Goal: Transaction & Acquisition: Subscribe to service/newsletter

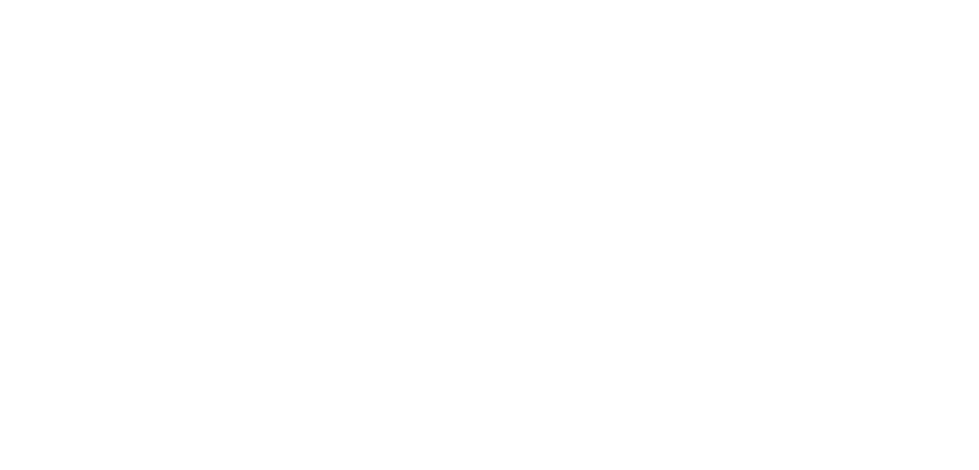
select select "*"
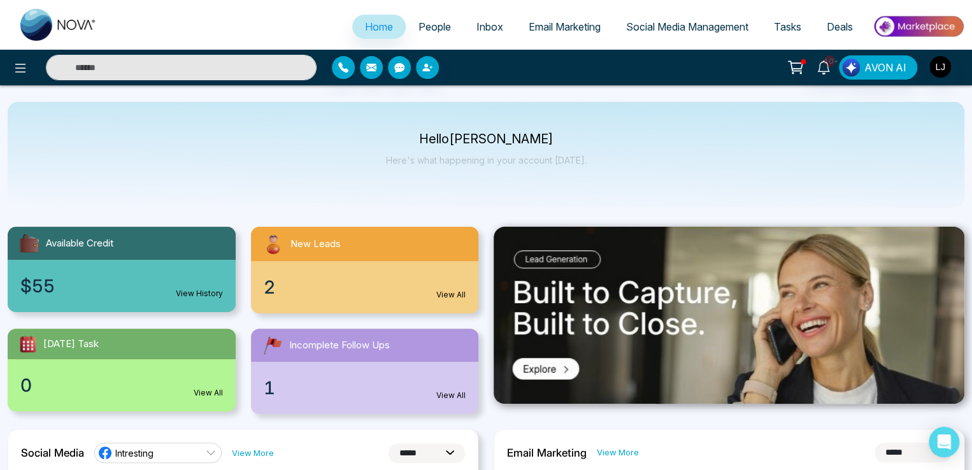
click at [407, 26] on link "People" at bounding box center [435, 27] width 58 height 24
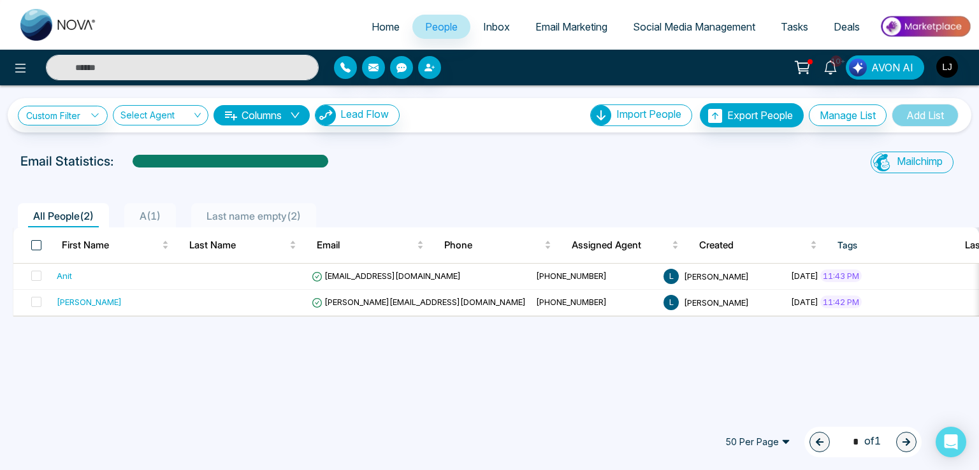
click at [34, 243] on span at bounding box center [36, 245] width 10 height 10
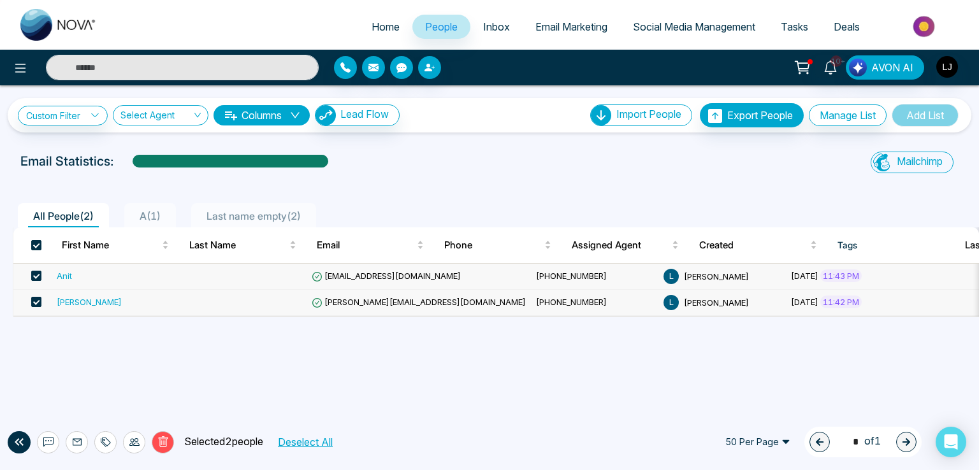
click at [567, 23] on span "Email Marketing" at bounding box center [571, 26] width 72 height 13
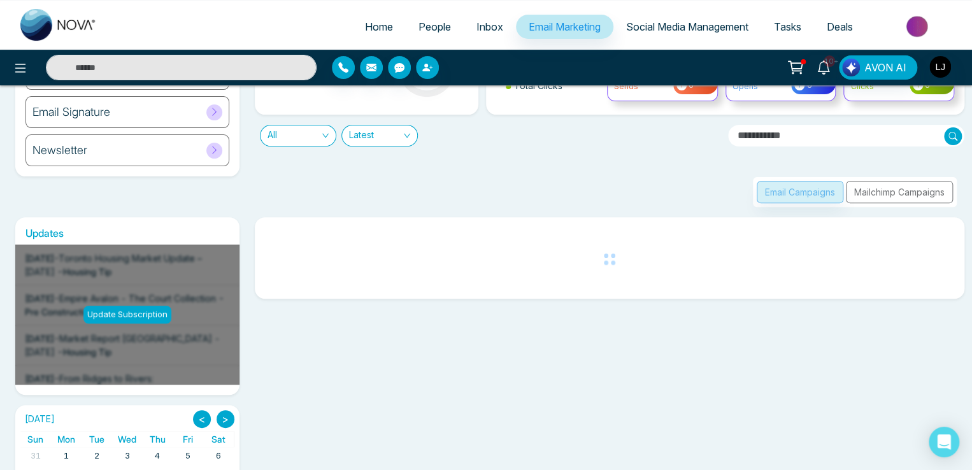
scroll to position [127, 0]
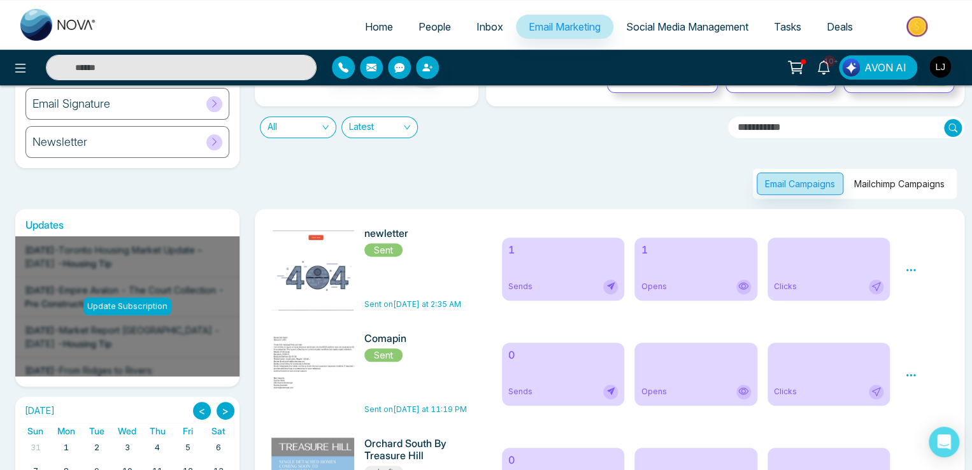
click at [884, 183] on button "Mailchimp Campaigns" at bounding box center [899, 184] width 107 height 22
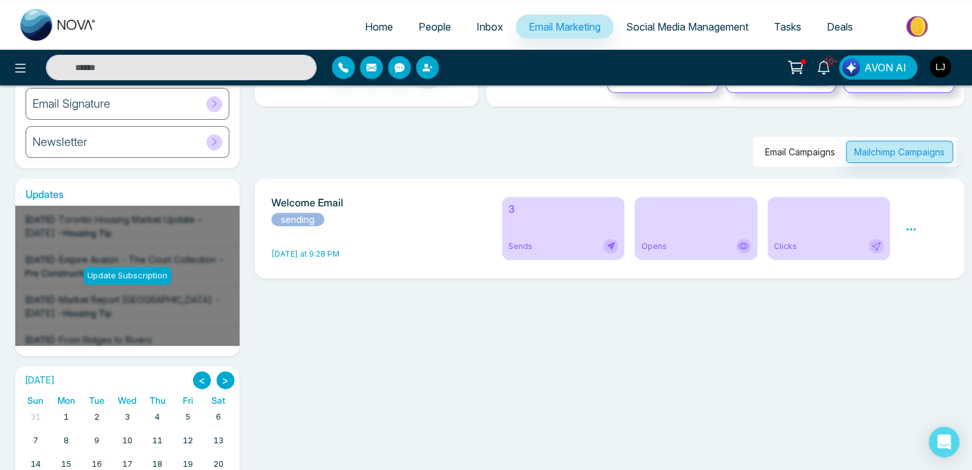
click at [912, 229] on icon at bounding box center [910, 229] width 11 height 11
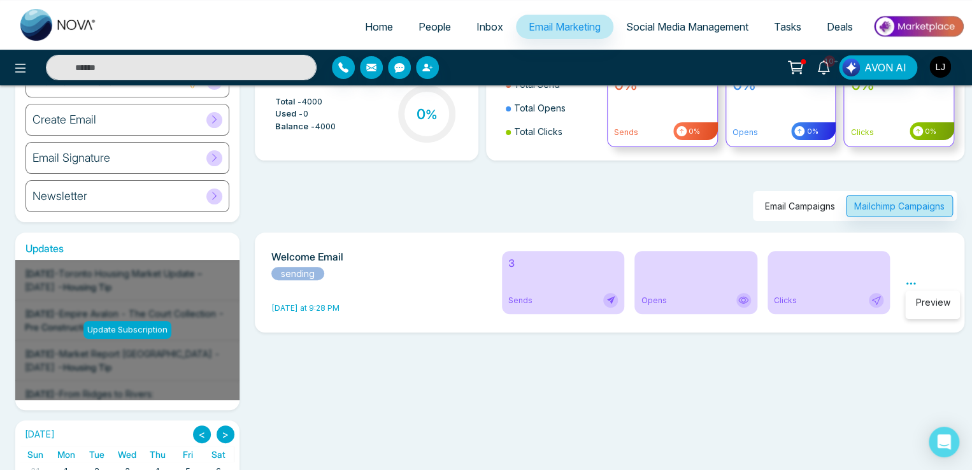
scroll to position [0, 0]
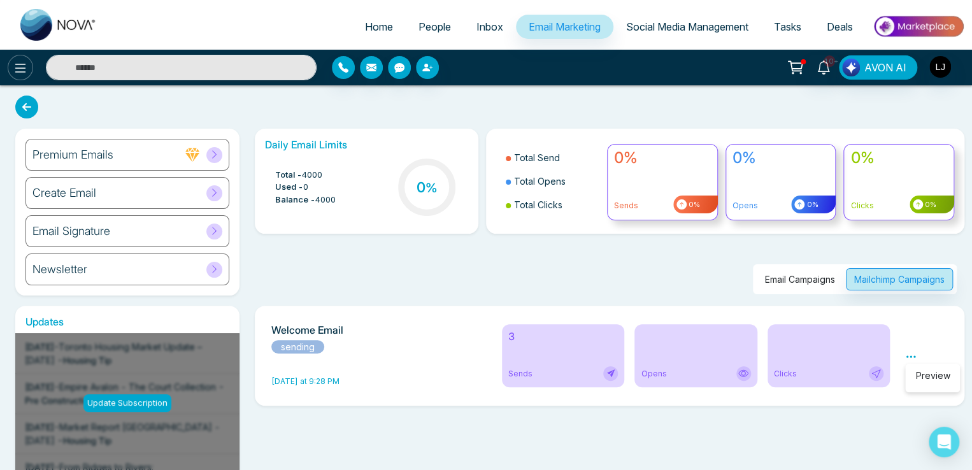
click at [22, 66] on icon at bounding box center [20, 68] width 15 height 15
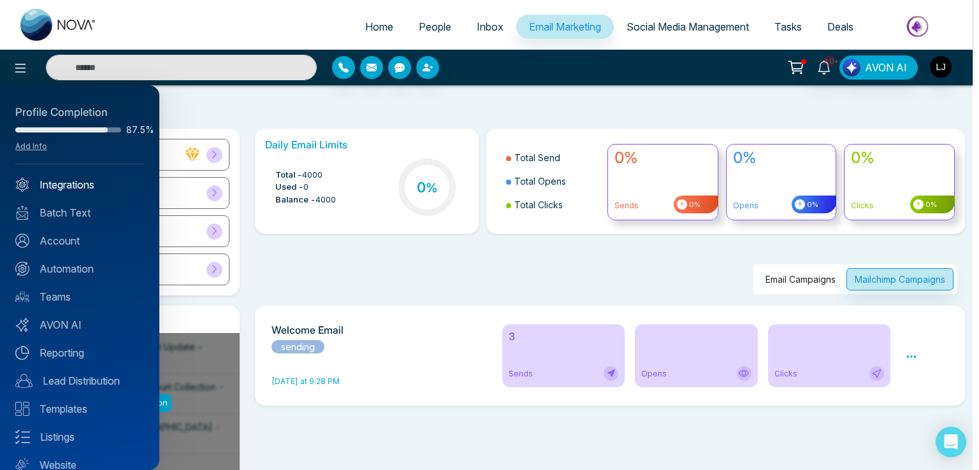
click at [65, 189] on link "Integrations" at bounding box center [79, 184] width 129 height 15
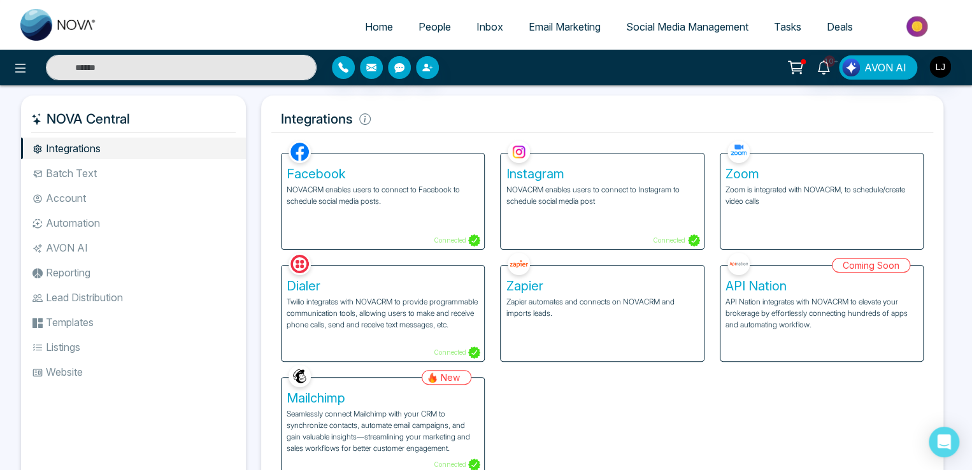
click at [545, 29] on span "Email Marketing" at bounding box center [565, 26] width 72 height 13
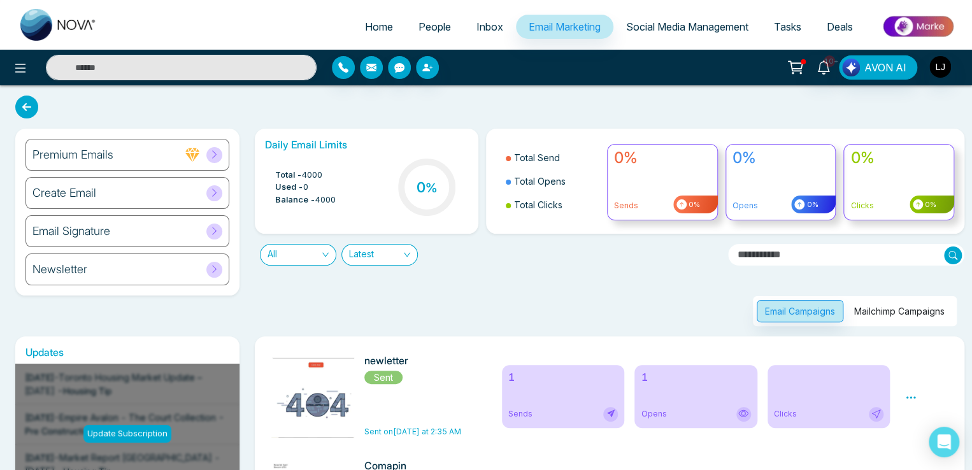
click at [426, 20] on link "People" at bounding box center [435, 27] width 58 height 24
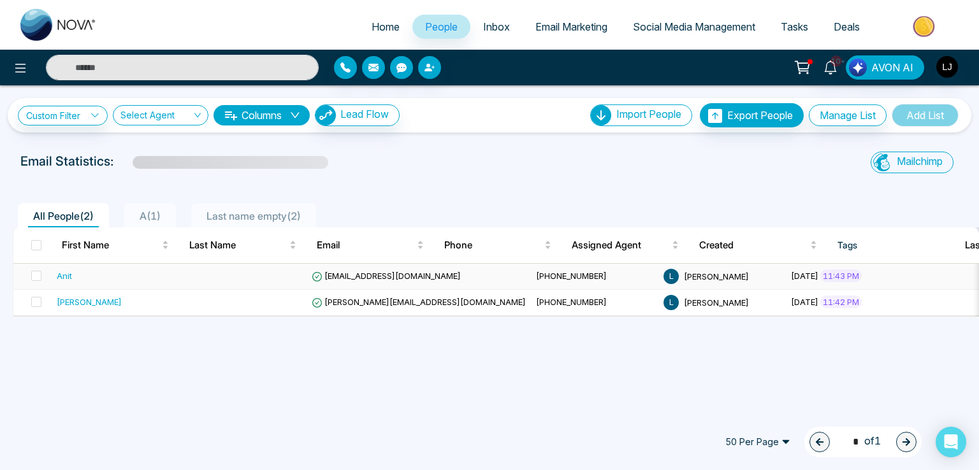
click at [350, 273] on span "Anit@mmnovatech.com" at bounding box center [386, 276] width 149 height 10
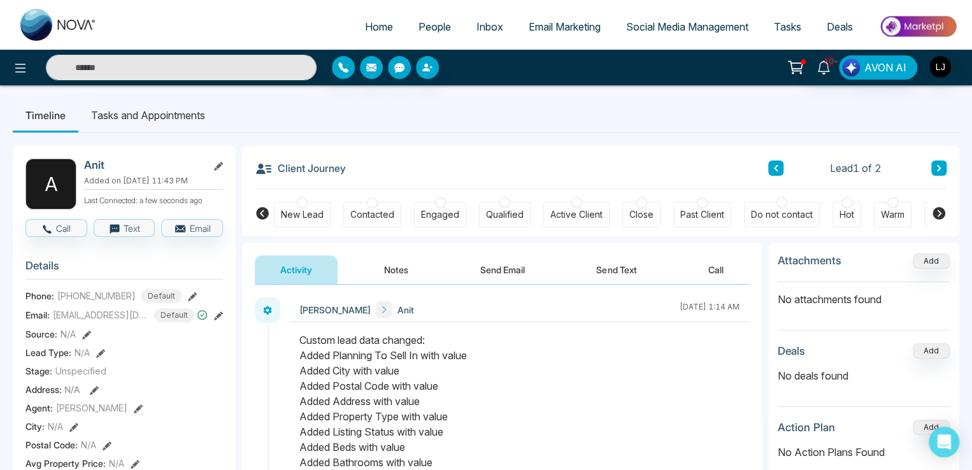
click at [398, 273] on button "Notes" at bounding box center [396, 269] width 75 height 29
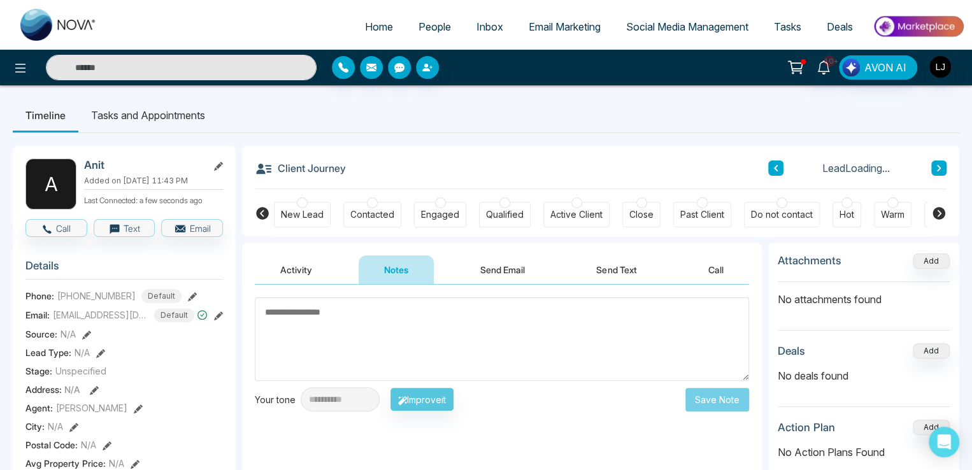
click at [306, 275] on button "Activity" at bounding box center [296, 269] width 83 height 29
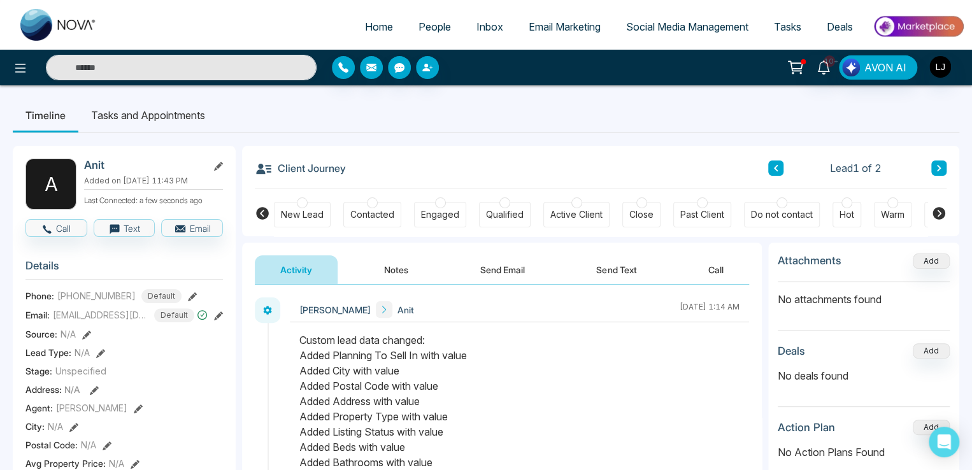
click at [389, 264] on button "Notes" at bounding box center [396, 269] width 75 height 29
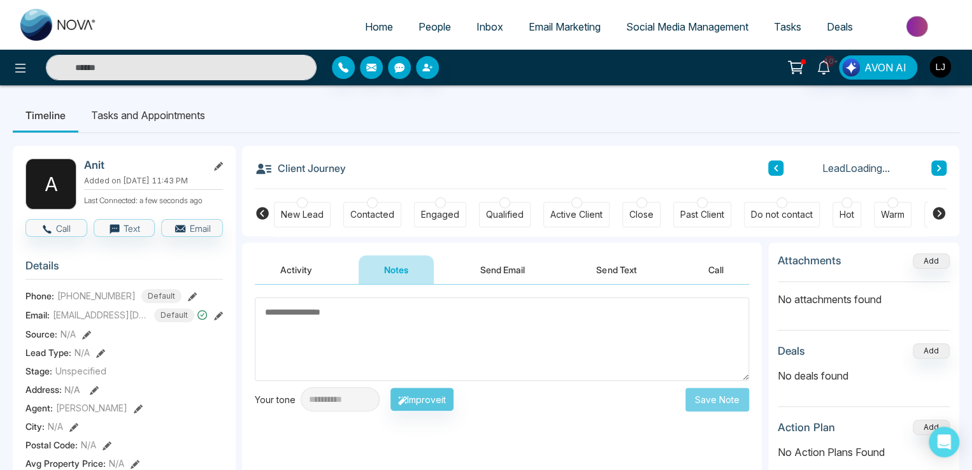
click at [300, 273] on button "Activity" at bounding box center [296, 269] width 83 height 29
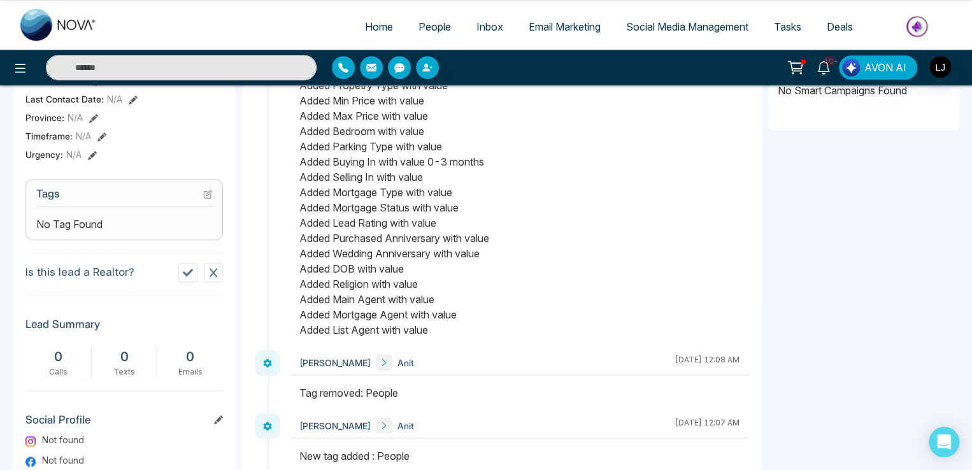
scroll to position [446, 0]
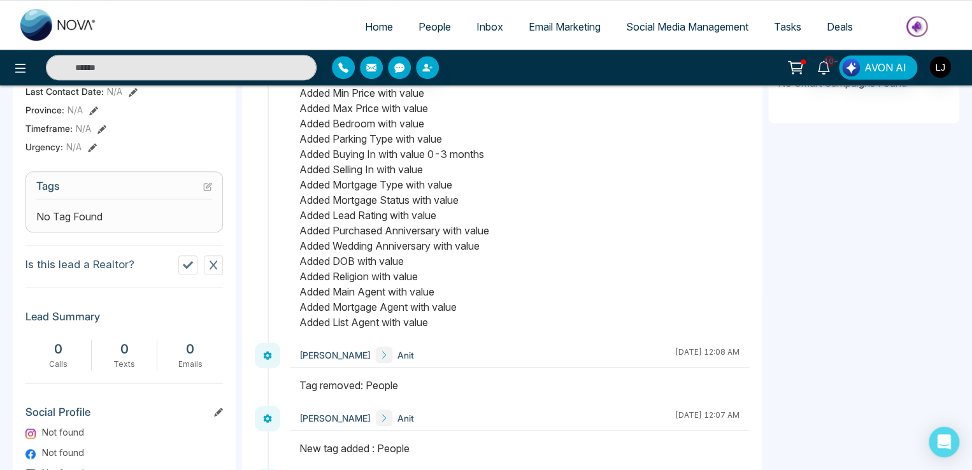
click at [529, 27] on span "Email Marketing" at bounding box center [565, 26] width 72 height 13
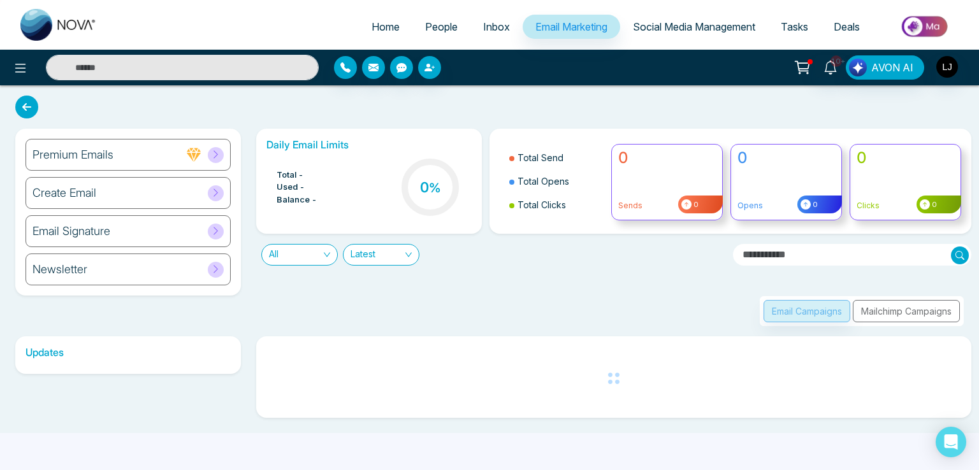
click at [120, 196] on div "Create Email" at bounding box center [127, 193] width 205 height 32
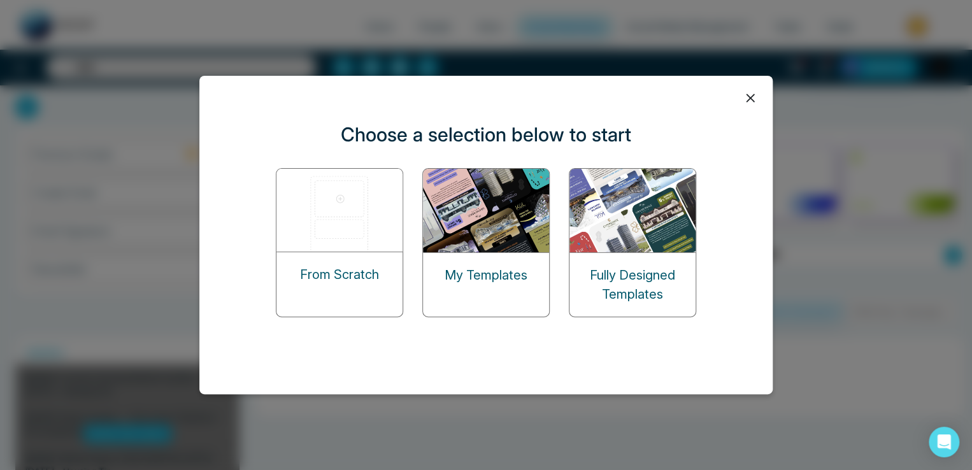
click at [619, 266] on p "Fully Designed Templates" at bounding box center [633, 285] width 126 height 38
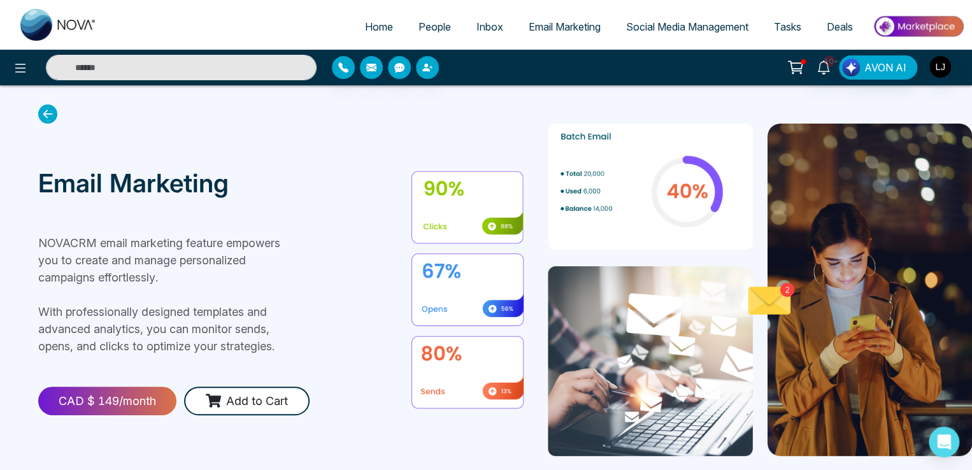
click at [46, 114] on icon at bounding box center [47, 113] width 19 height 19
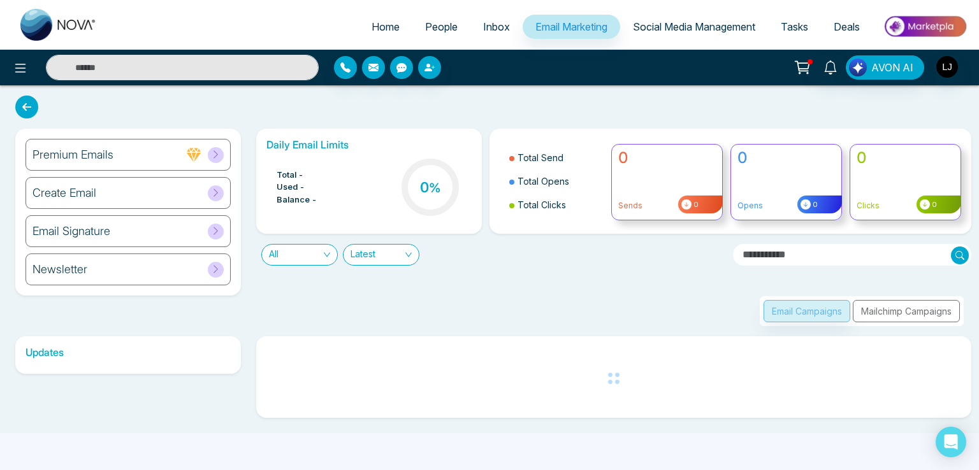
click at [126, 280] on div "Newsletter" at bounding box center [127, 270] width 205 height 32
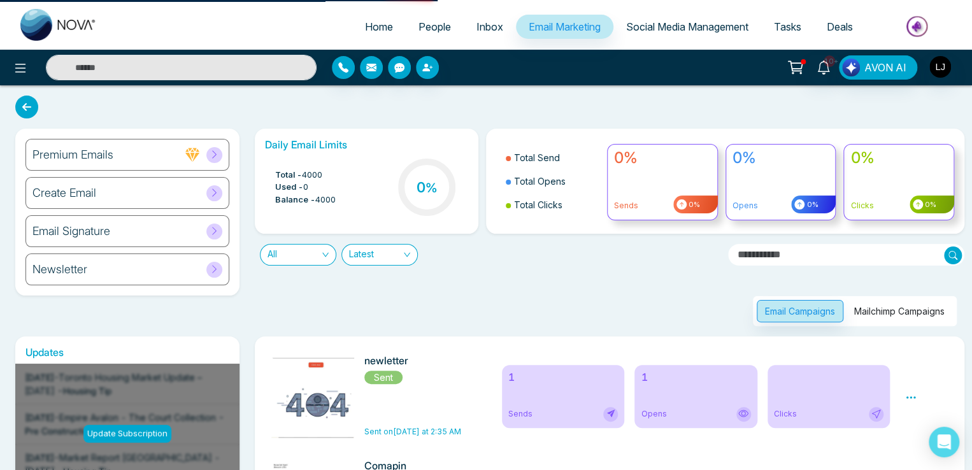
click at [210, 278] on div "Newsletter" at bounding box center [127, 270] width 204 height 32
click at [216, 268] on icon at bounding box center [215, 269] width 10 height 10
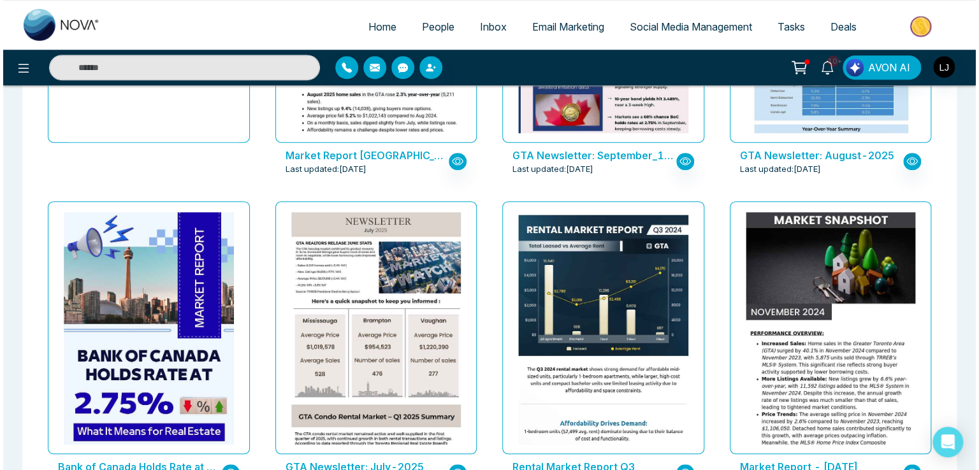
scroll to position [382, 0]
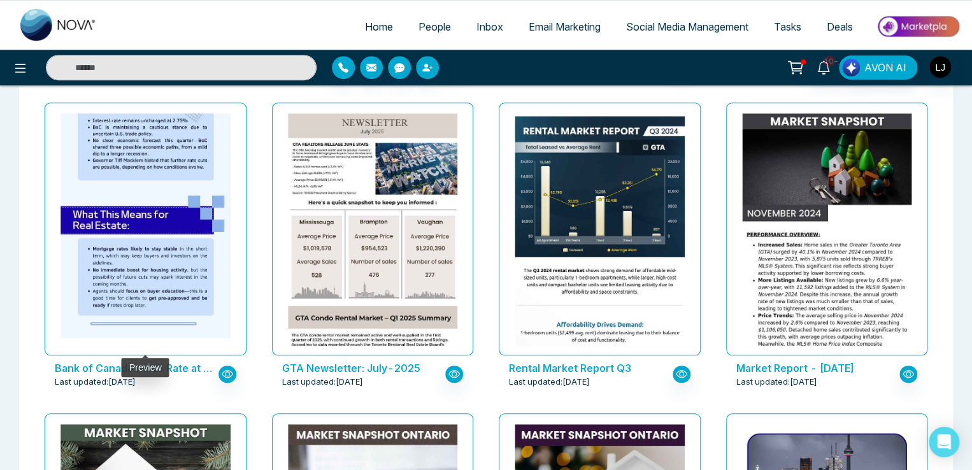
click at [178, 295] on img at bounding box center [146, 22] width 340 height 629
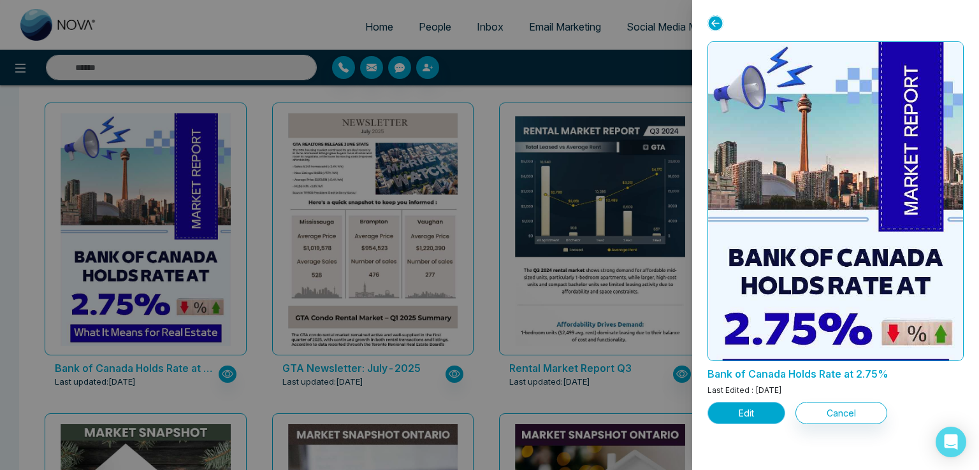
click at [759, 406] on button "Edit" at bounding box center [746, 413] width 78 height 22
click at [745, 411] on button "Edit" at bounding box center [746, 413] width 78 height 22
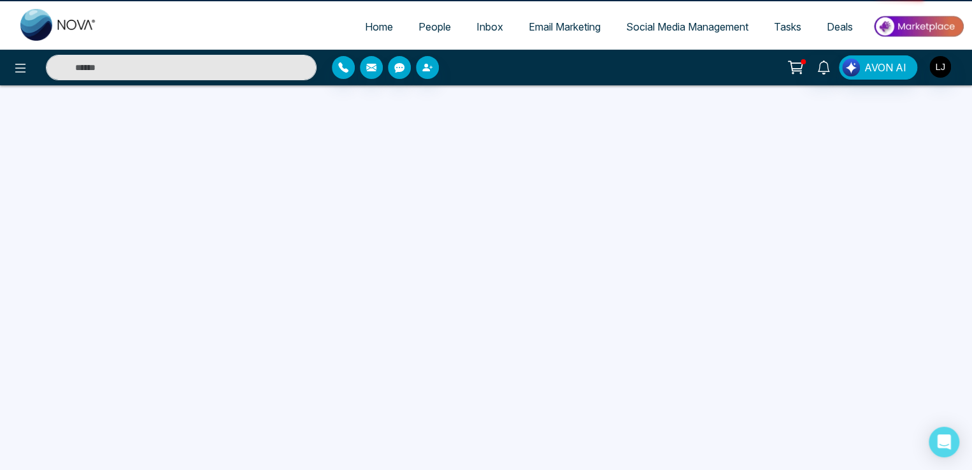
click at [745, 411] on div at bounding box center [486, 352] width 972 height 470
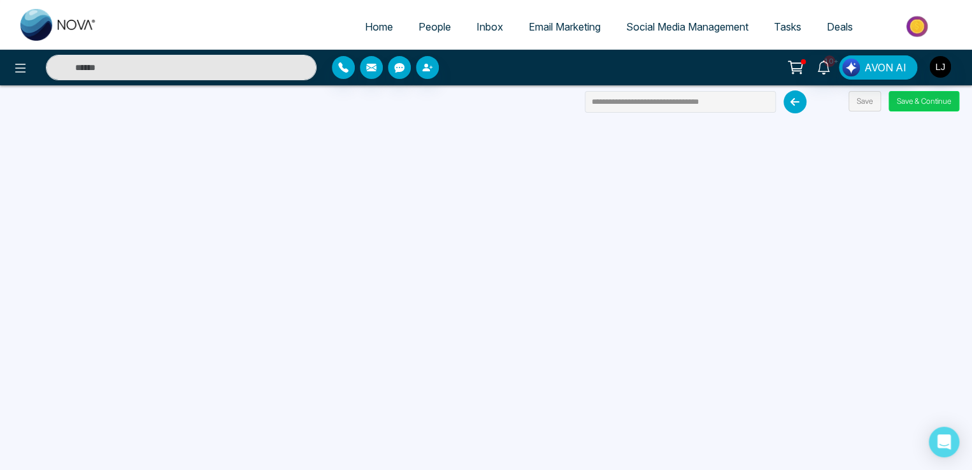
click at [912, 96] on button "Save & Continue" at bounding box center [924, 101] width 71 height 20
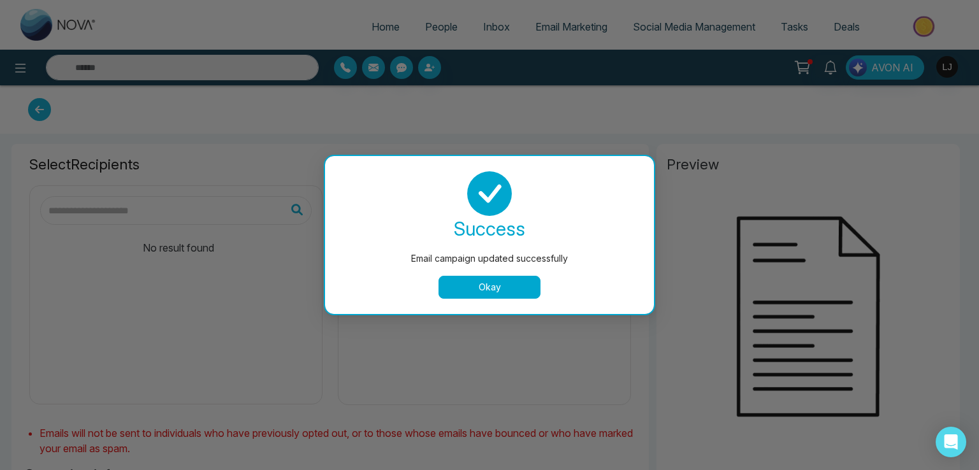
click at [467, 289] on button "Okay" at bounding box center [489, 287] width 102 height 23
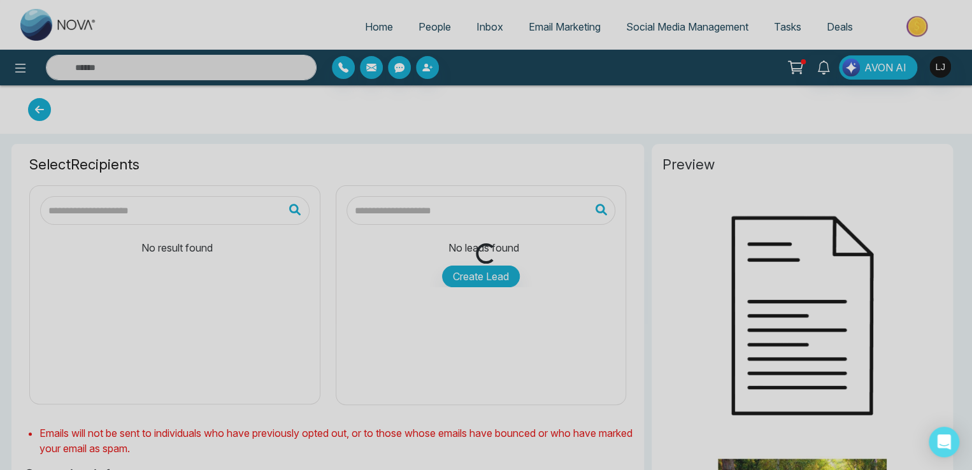
type input "**********"
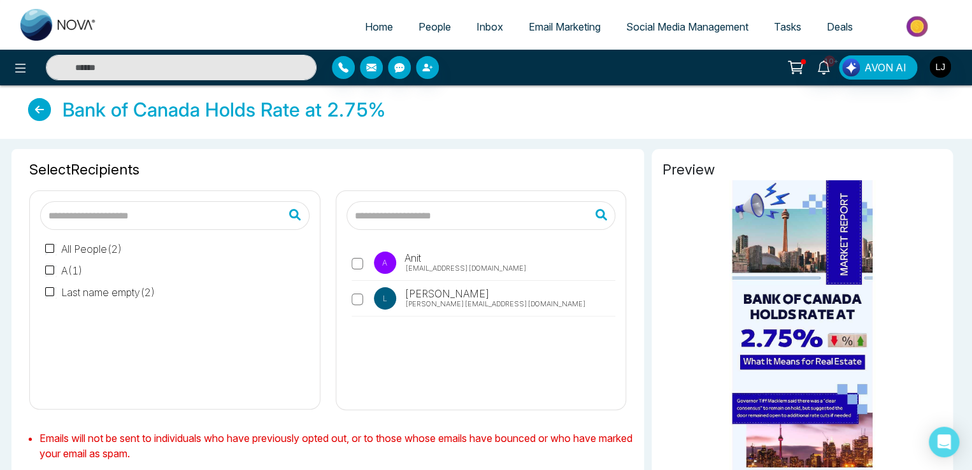
click at [422, 253] on label "A Anit Anit@mmnovatech.com" at bounding box center [484, 266] width 264 height 29
click at [431, 321] on div "A Anit Anit@mmnovatech.com L Lokesh lokesh@mmnovatech.com" at bounding box center [481, 319] width 269 height 159
click at [433, 296] on span "Lokesh" at bounding box center [446, 293] width 87 height 15
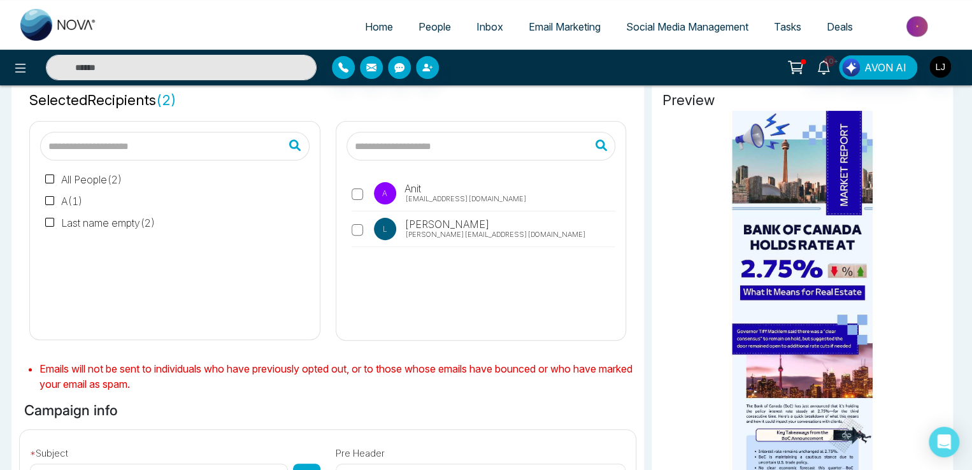
scroll to position [414, 0]
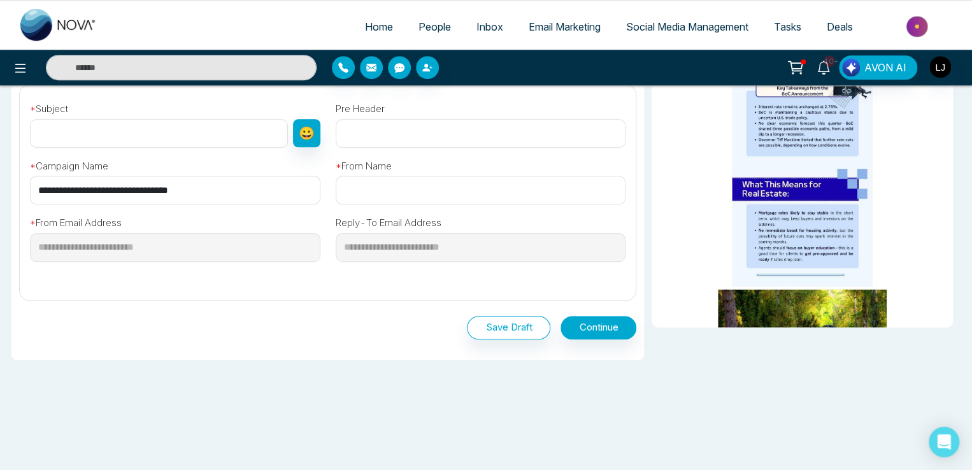
drag, startPoint x: 210, startPoint y: 188, endPoint x: 0, endPoint y: 192, distance: 209.6
click at [0, 192] on div "**********" at bounding box center [486, 98] width 972 height 746
click at [55, 133] on input "text" at bounding box center [159, 133] width 258 height 29
paste input "**********"
type input "**********"
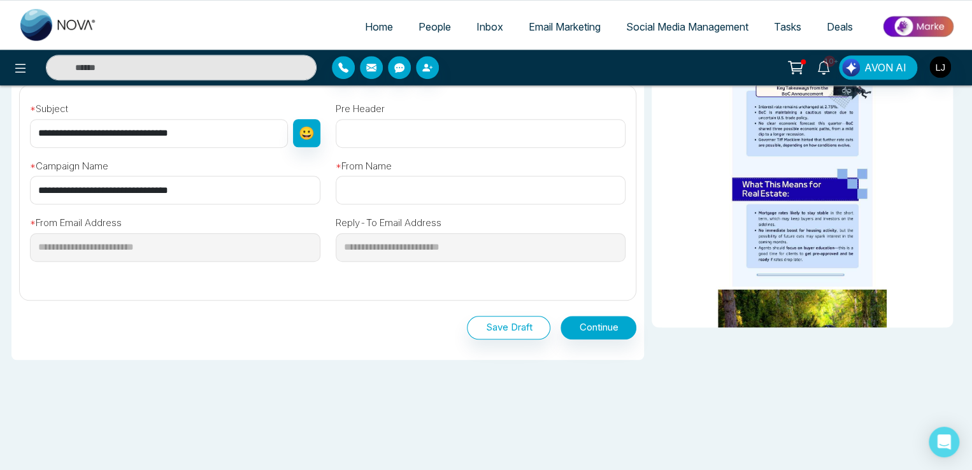
click at [369, 182] on input "text" at bounding box center [481, 190] width 291 height 29
type input "******"
click at [601, 327] on button "Continue" at bounding box center [599, 328] width 76 height 24
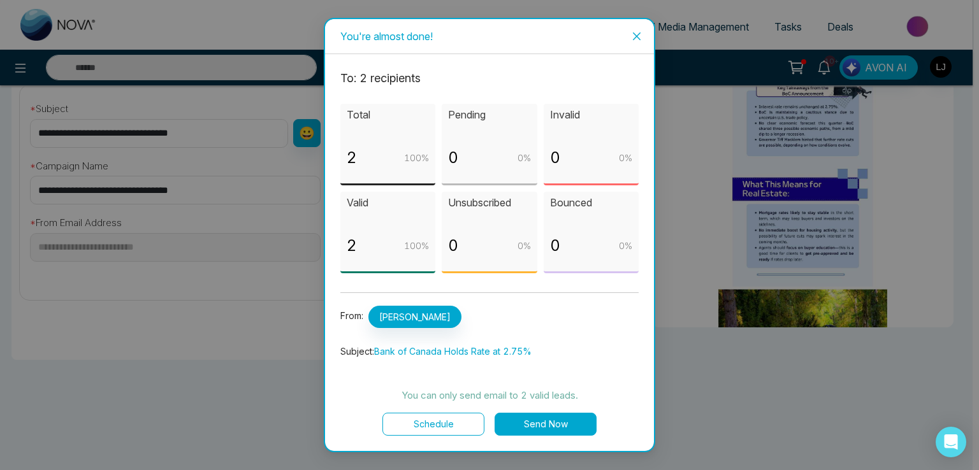
click at [555, 420] on button "Send Now" at bounding box center [545, 424] width 102 height 23
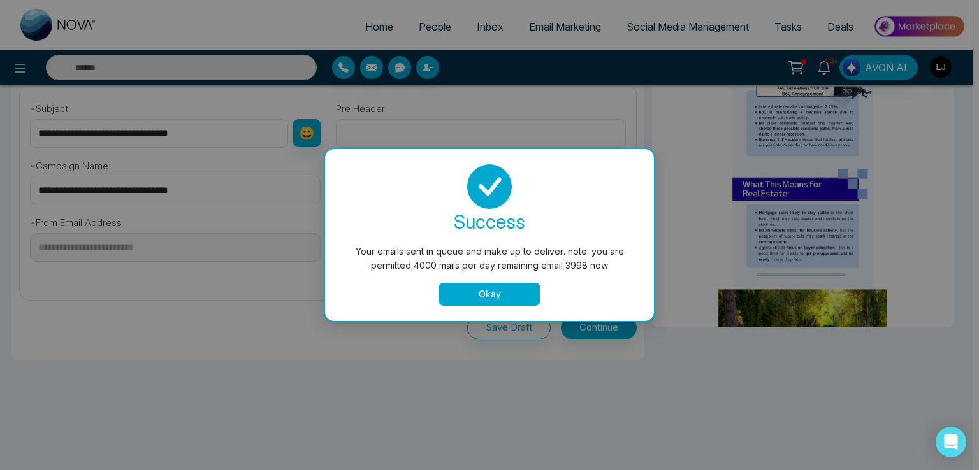
click at [474, 299] on button "Okay" at bounding box center [489, 294] width 102 height 23
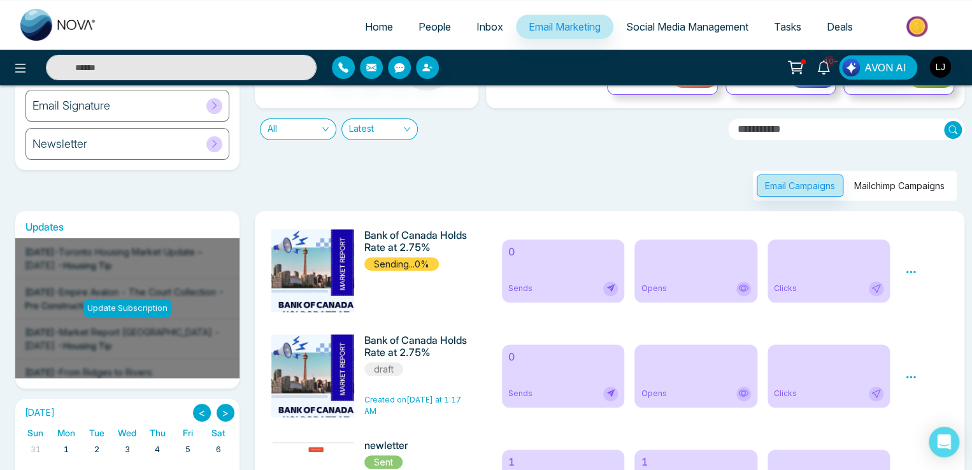
scroll to position [127, 0]
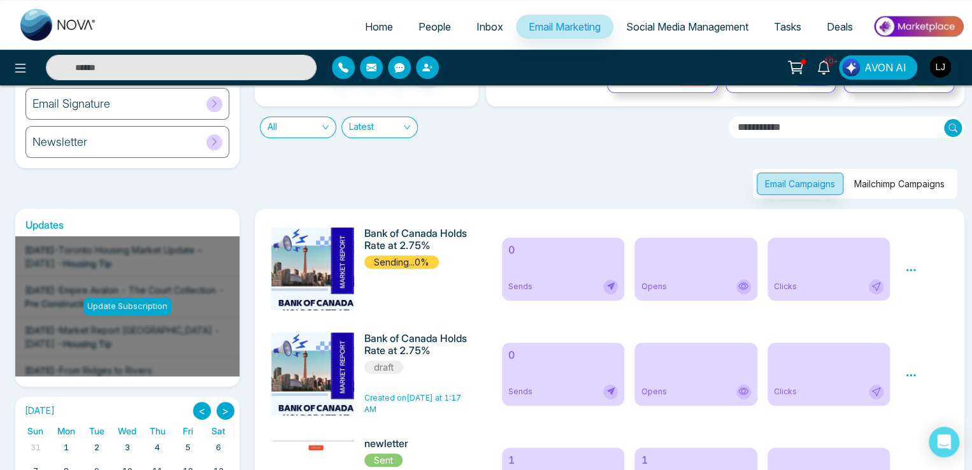
click at [912, 275] on icon at bounding box center [910, 269] width 11 height 11
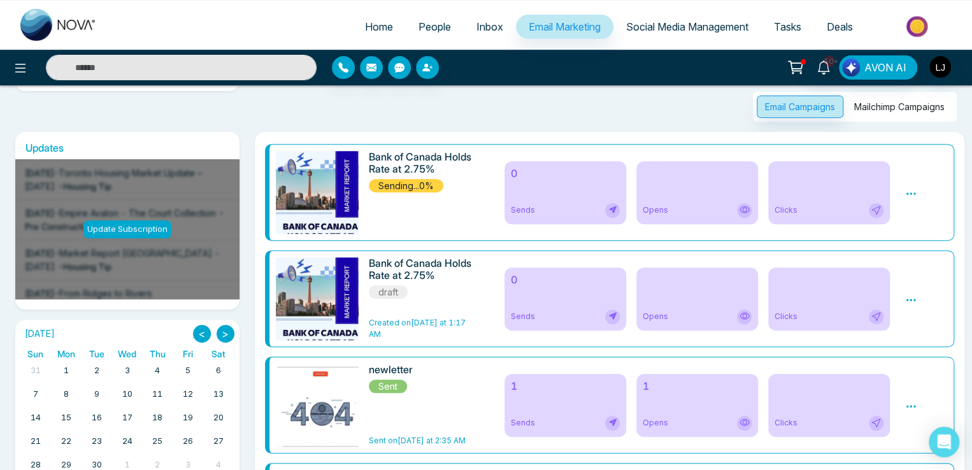
scroll to position [176, 0]
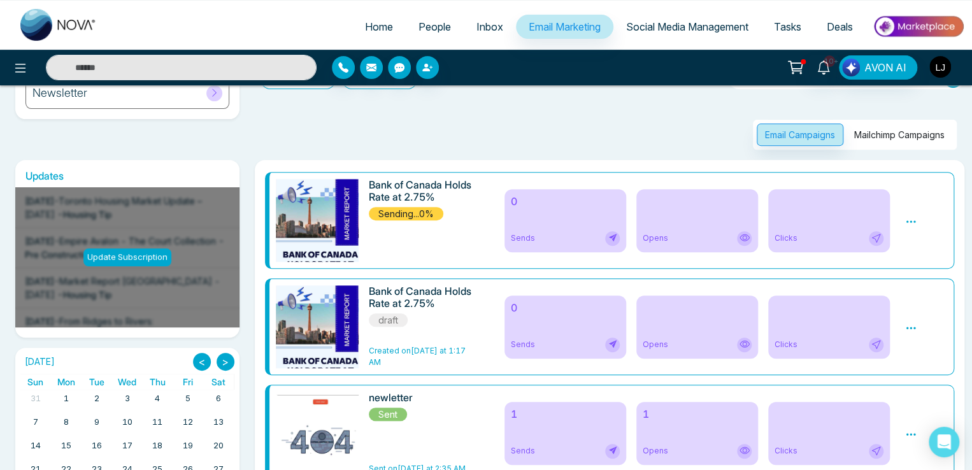
click at [943, 73] on img "button" at bounding box center [940, 67] width 22 height 22
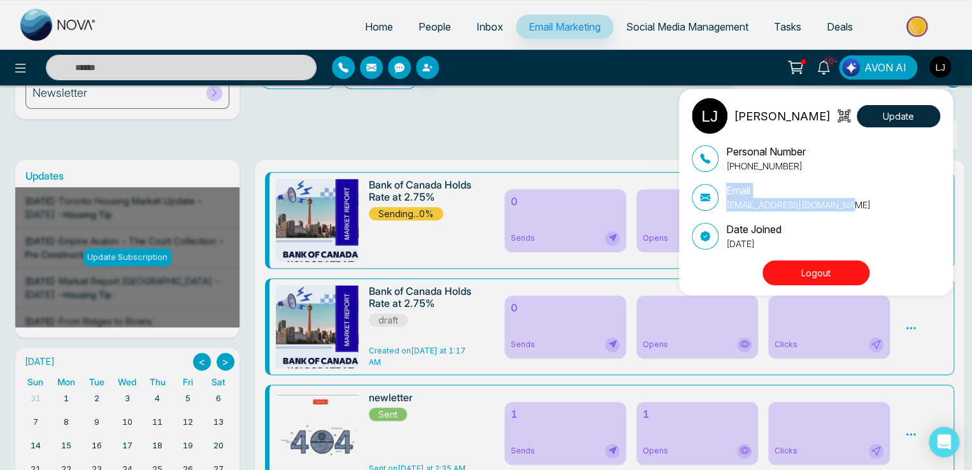
drag, startPoint x: 854, startPoint y: 204, endPoint x: 721, endPoint y: 192, distance: 133.1
click at [721, 192] on div "Email lokeshjoshi6454@gmail.com" at bounding box center [816, 197] width 248 height 29
copy div "Email lokeshjoshi6454@gmail.com"
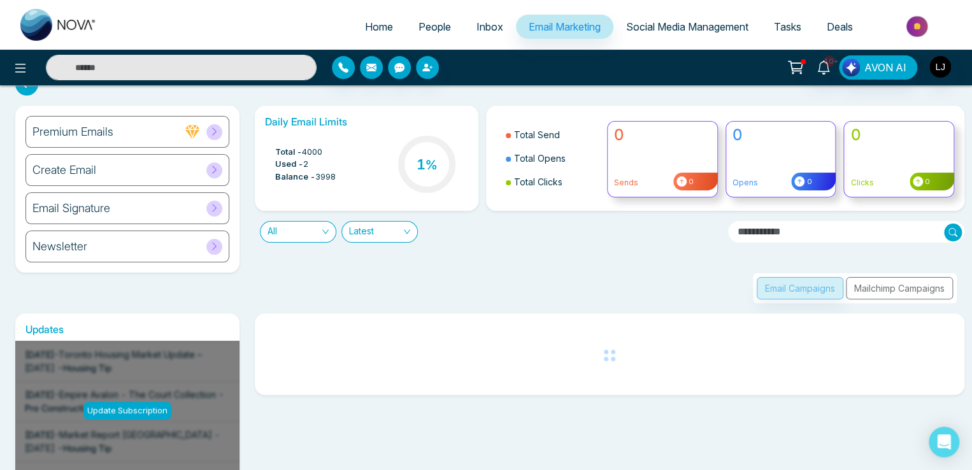
scroll to position [64, 0]
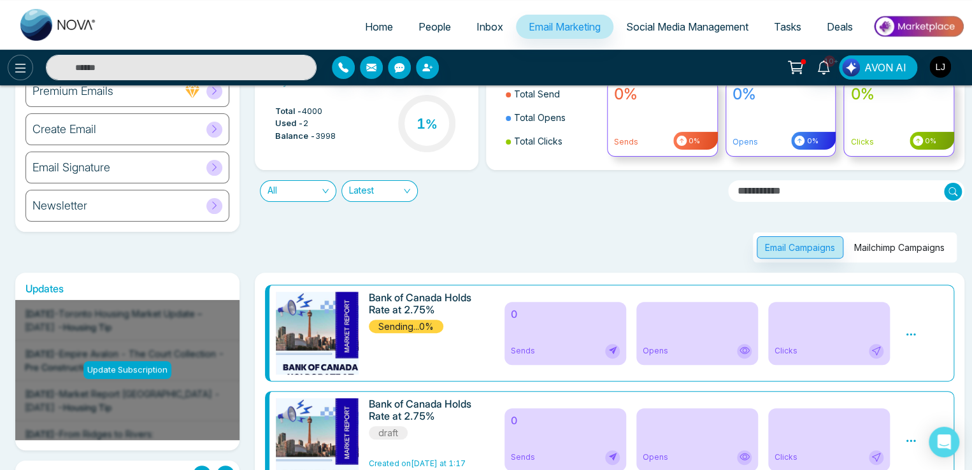
click at [18, 69] on icon at bounding box center [20, 68] width 15 height 15
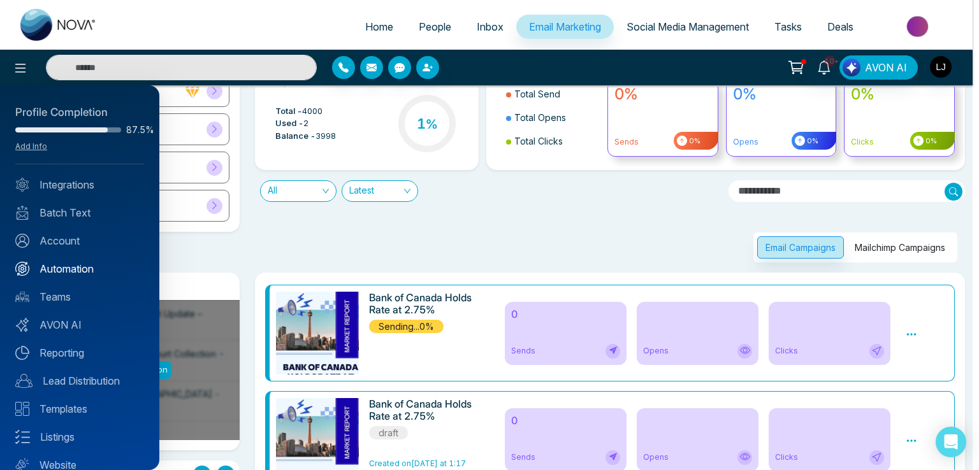
click at [66, 272] on link "Automation" at bounding box center [79, 268] width 129 height 15
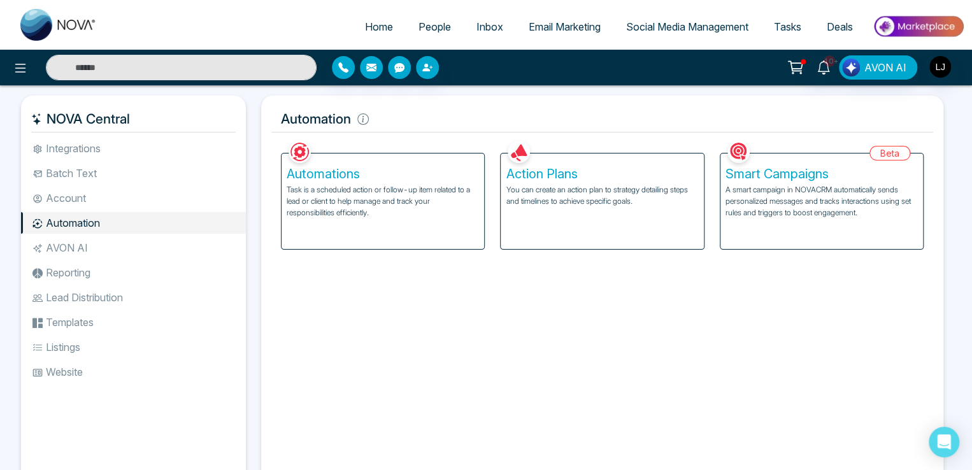
click at [793, 197] on p "A smart campaign in NOVACRM automatically sends personalized messages and track…" at bounding box center [822, 201] width 192 height 34
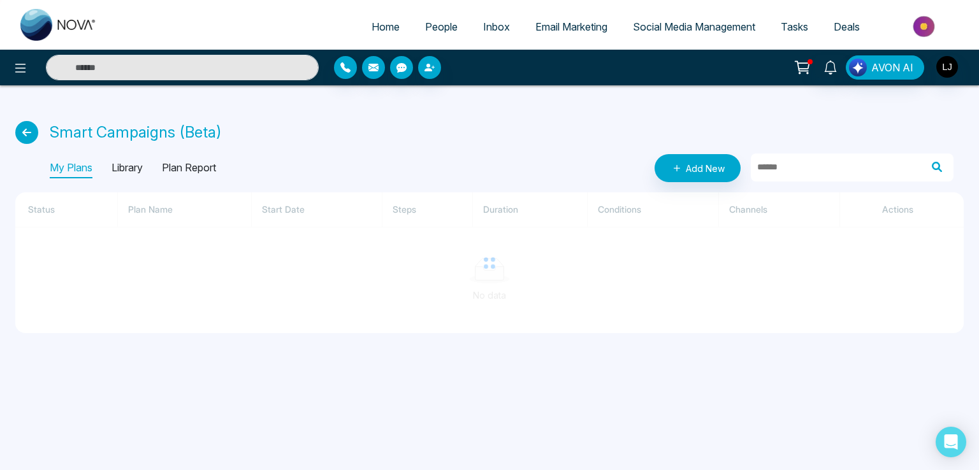
click at [133, 167] on p "Library" at bounding box center [126, 168] width 31 height 20
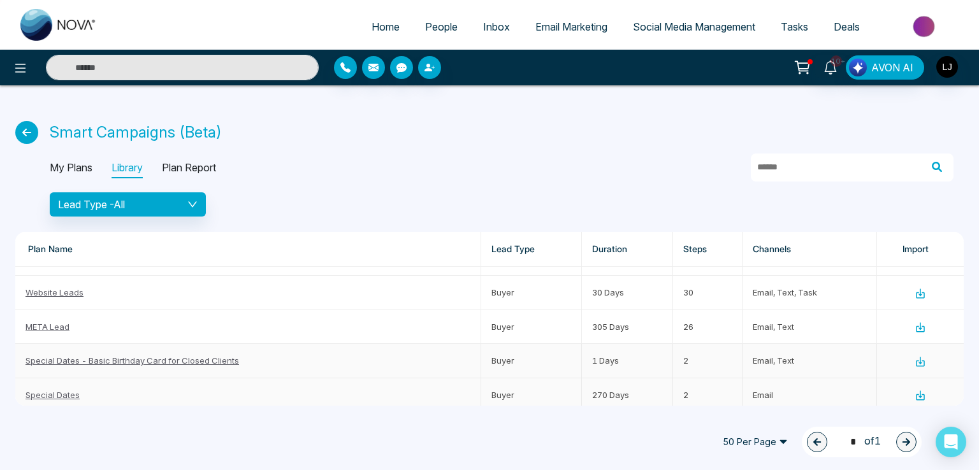
scroll to position [127, 0]
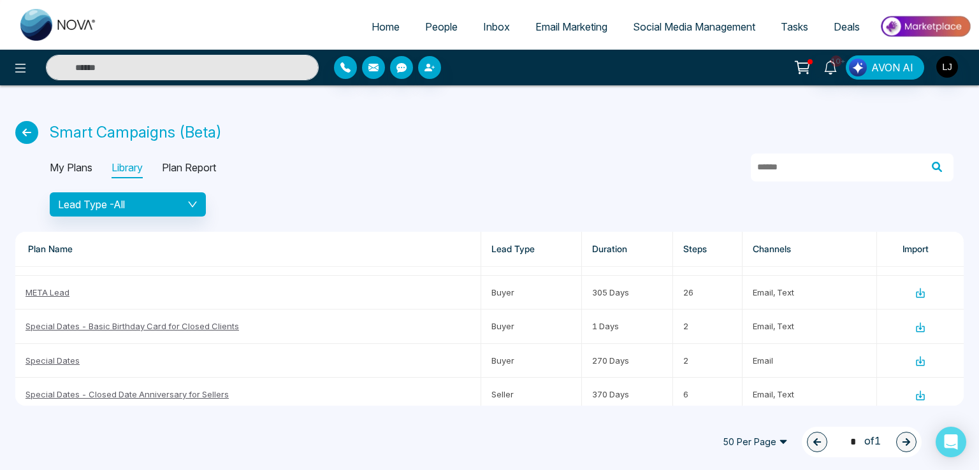
click at [754, 448] on span "50 Per Page" at bounding box center [755, 442] width 83 height 20
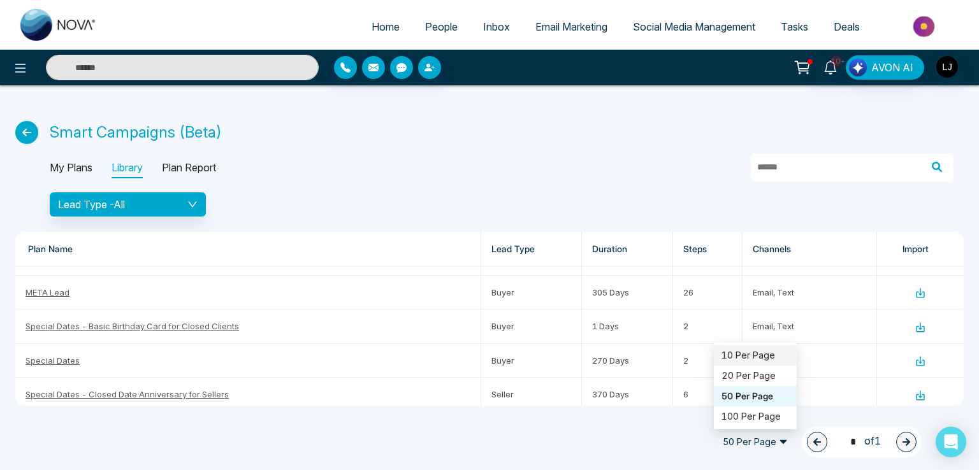
click at [736, 348] on div "10 Per Page" at bounding box center [755, 355] width 68 height 14
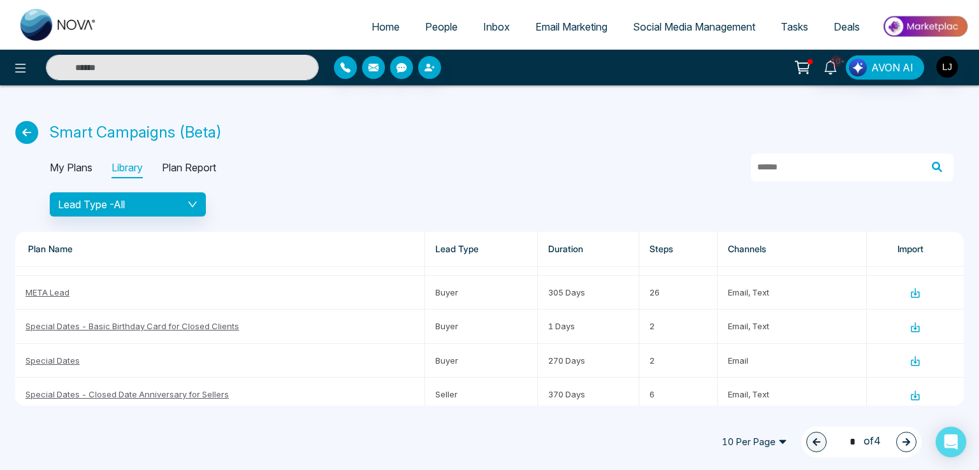
click at [915, 445] on button "button" at bounding box center [906, 442] width 20 height 20
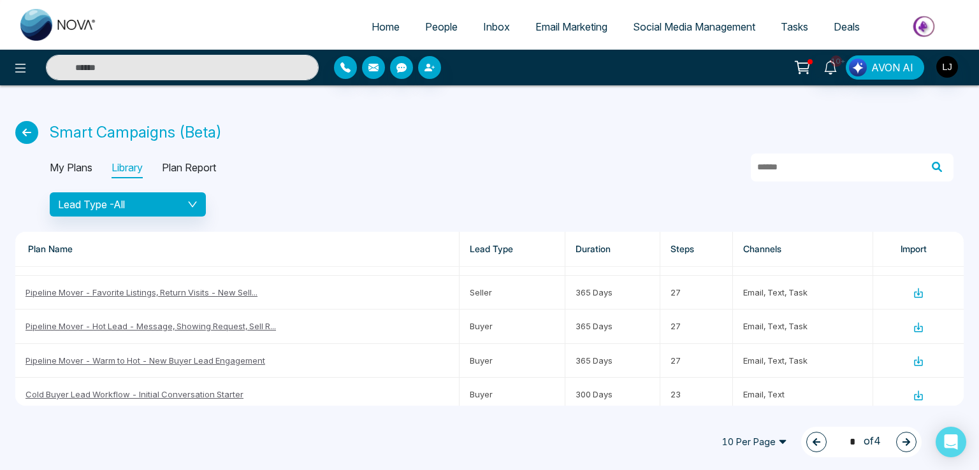
click at [915, 445] on button "button" at bounding box center [906, 442] width 20 height 20
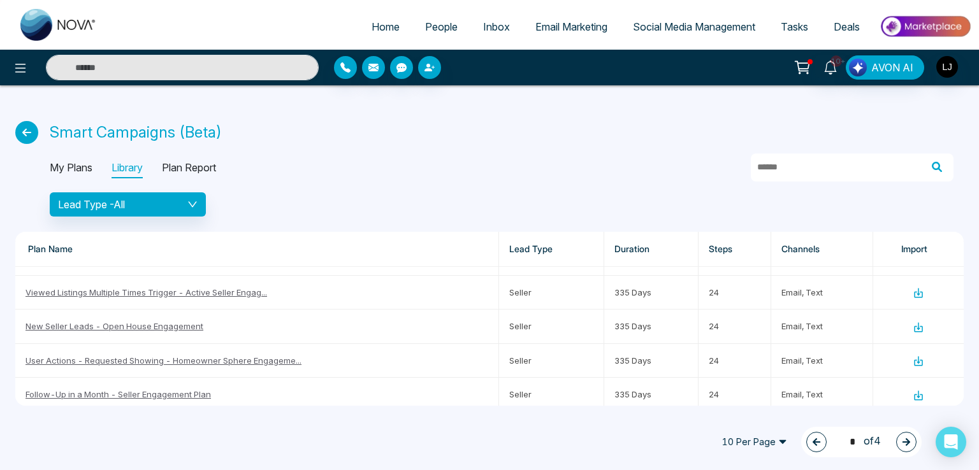
click at [915, 445] on button "button" at bounding box center [906, 442] width 20 height 20
type input "*"
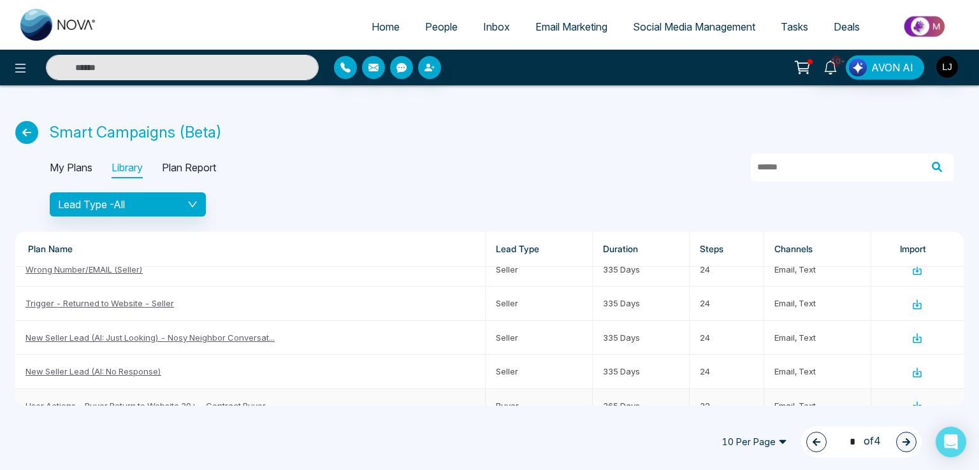
scroll to position [8, 0]
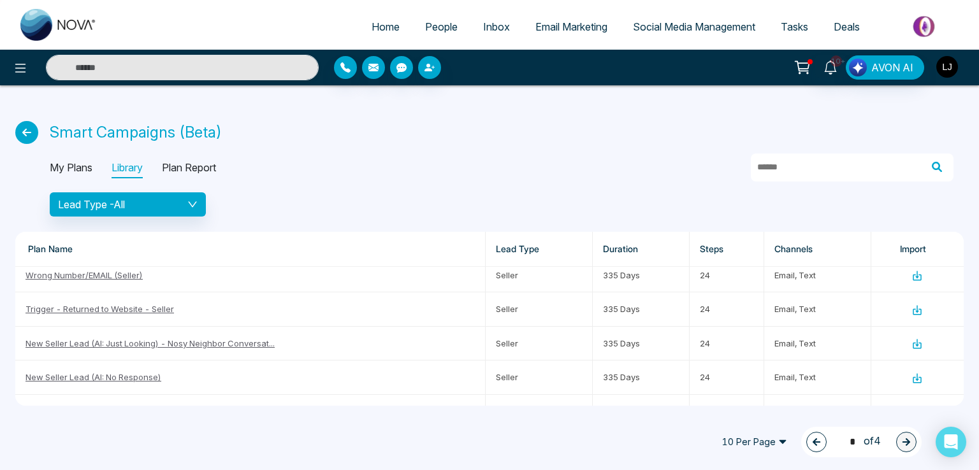
click at [948, 62] on img "button" at bounding box center [947, 67] width 22 height 22
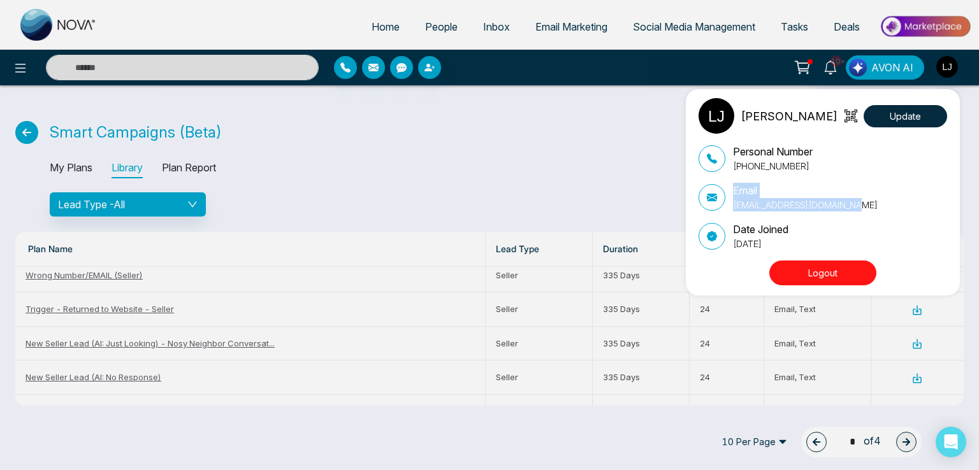
drag, startPoint x: 857, startPoint y: 201, endPoint x: 732, endPoint y: 192, distance: 125.2
click at [732, 192] on div "Email lokeshjoshi6454@gmail.com" at bounding box center [822, 197] width 248 height 29
copy div "Email lokeshjoshi6454@gmail.com"
click at [550, 117] on div "Lokesh Joshi Update Personal Number +918421020309 Email lokeshjoshi6454@gmail.c…" at bounding box center [489, 235] width 979 height 470
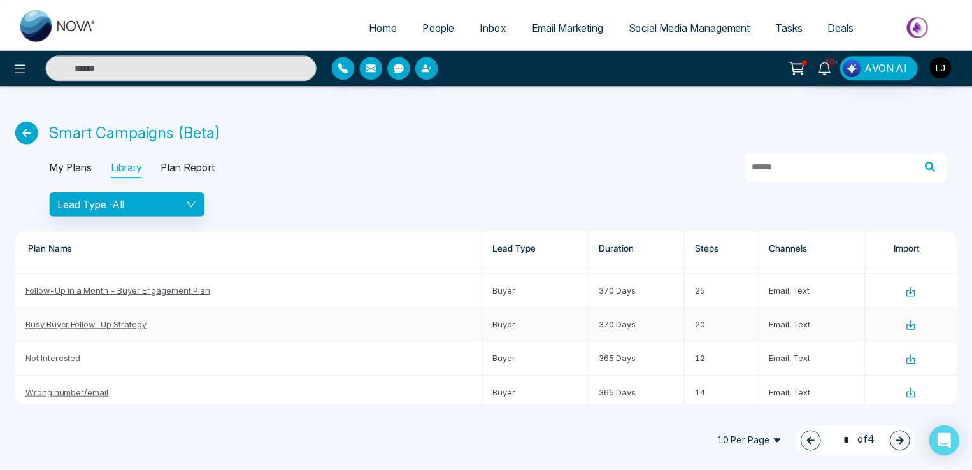
scroll to position [199, 0]
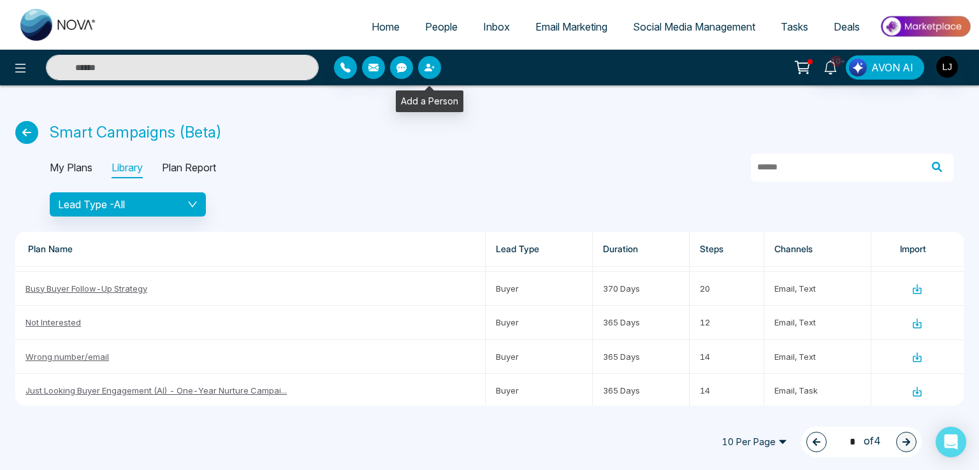
click at [437, 71] on button "button" at bounding box center [429, 67] width 23 height 23
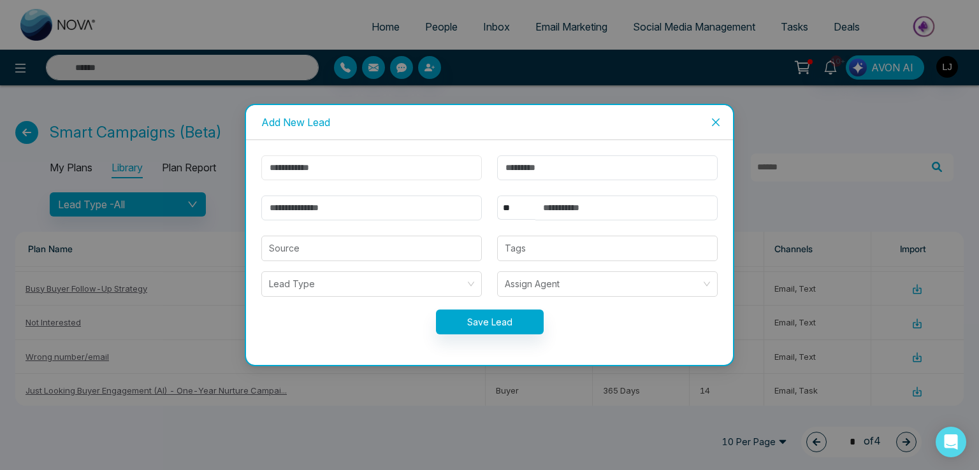
click at [322, 169] on input "text" at bounding box center [371, 167] width 220 height 25
type input "*******"
click at [308, 212] on input "email" at bounding box center [371, 208] width 220 height 25
type input "**********"
drag, startPoint x: 521, startPoint y: 206, endPoint x: 519, endPoint y: 217, distance: 11.0
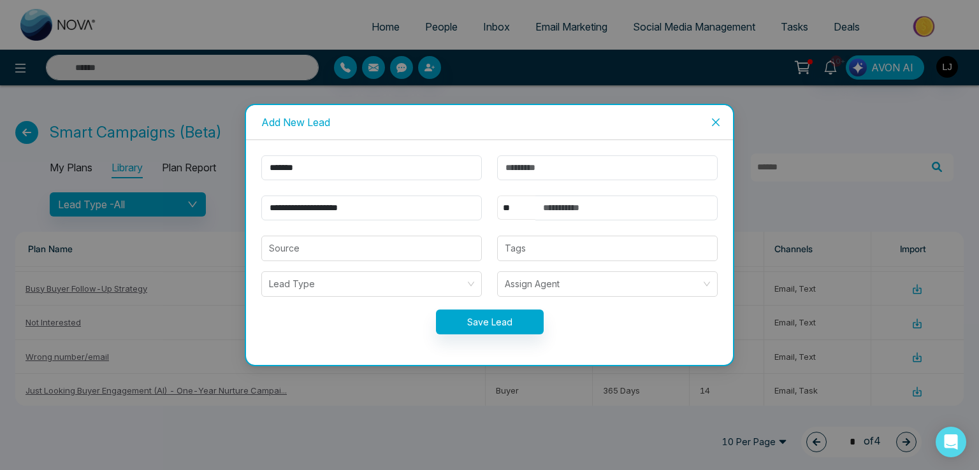
click at [521, 206] on select "** **** *** *** *** **** ***" at bounding box center [516, 208] width 38 height 24
select select "***"
click at [497, 196] on select "** **** *** *** *** **** ***" at bounding box center [516, 208] width 38 height 24
click at [570, 218] on input "text" at bounding box center [626, 208] width 182 height 25
type input "**********"
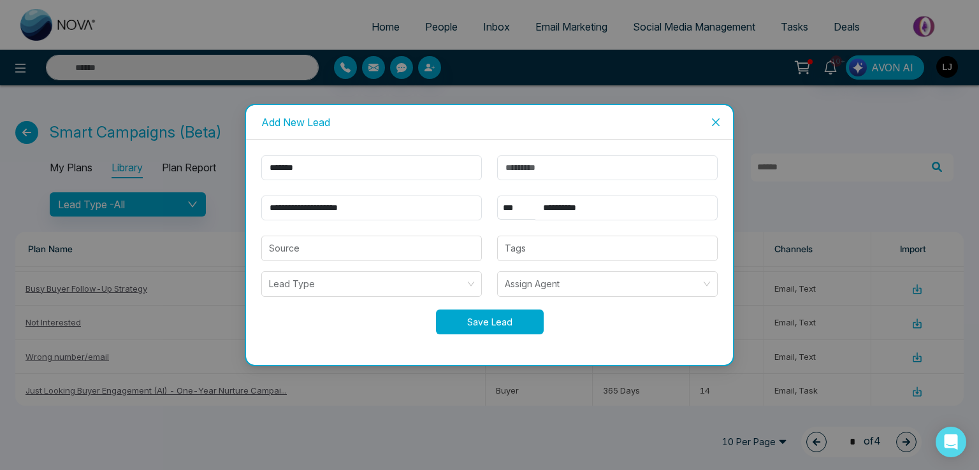
click at [518, 311] on button "Save Lead" at bounding box center [490, 322] width 108 height 25
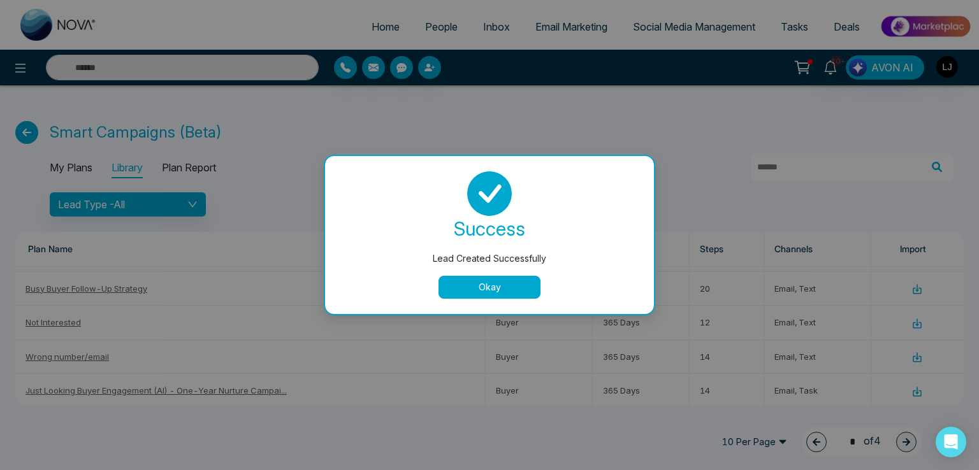
click at [470, 291] on button "Okay" at bounding box center [489, 287] width 102 height 23
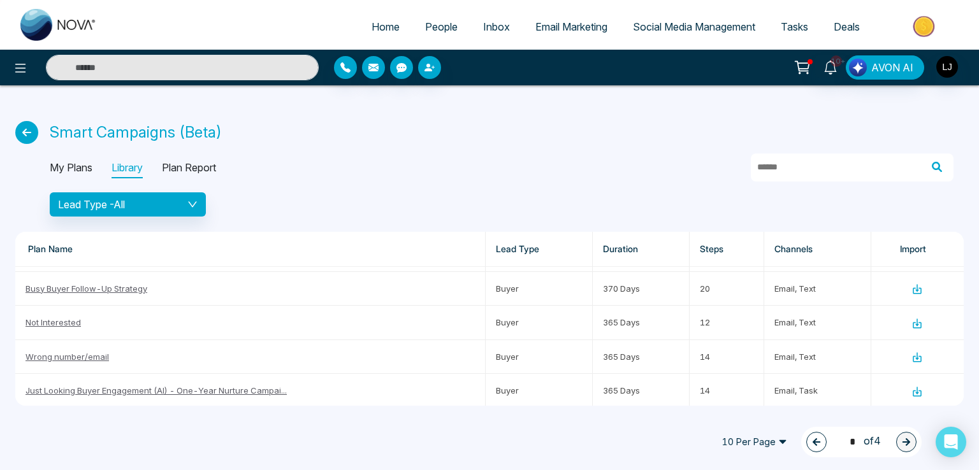
click at [428, 24] on span "People" at bounding box center [441, 26] width 32 height 13
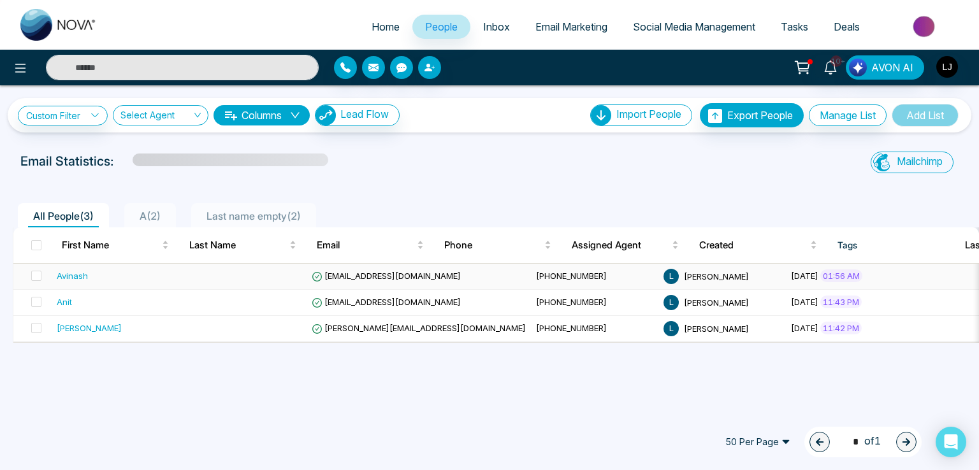
click at [362, 273] on span "asjoshi7777@gmail.com" at bounding box center [386, 276] width 149 height 10
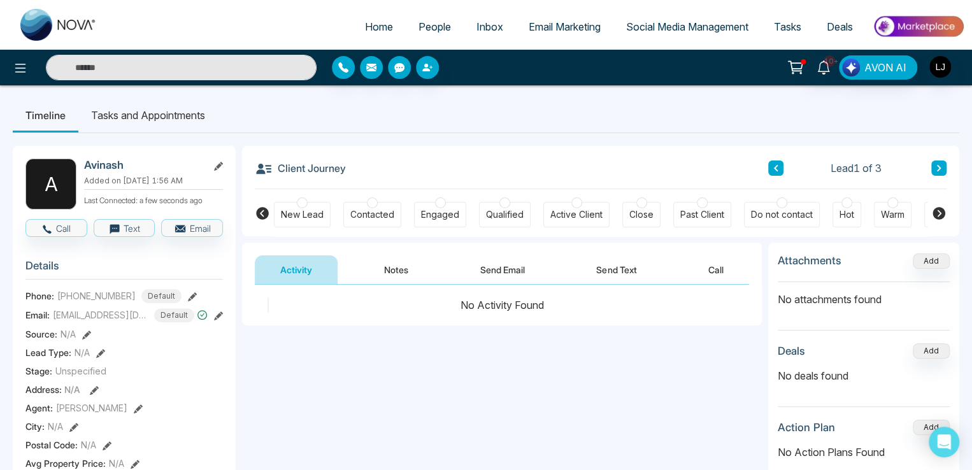
click at [556, 22] on span "Email Marketing" at bounding box center [565, 26] width 72 height 13
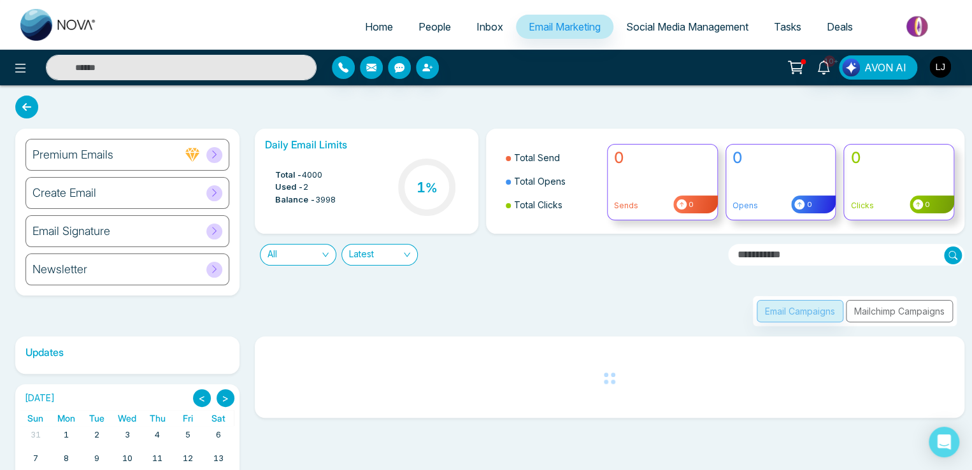
click at [152, 266] on div "Newsletter" at bounding box center [127, 270] width 204 height 32
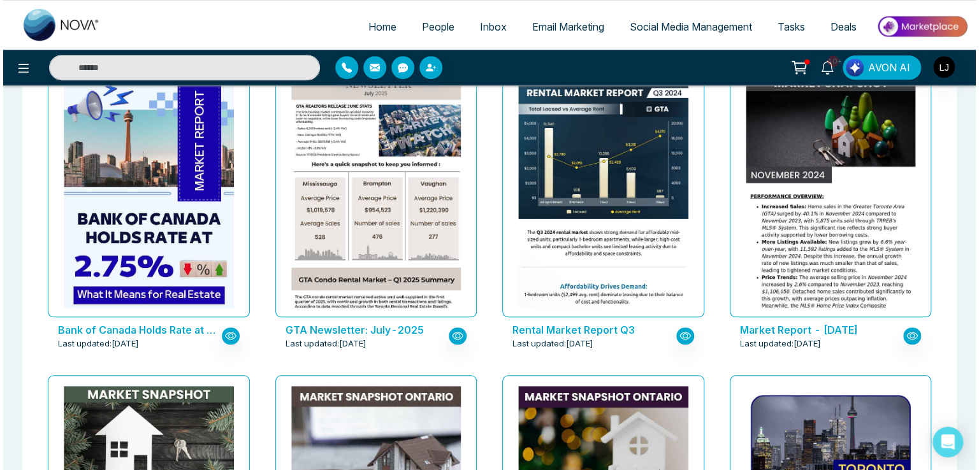
scroll to position [453, 0]
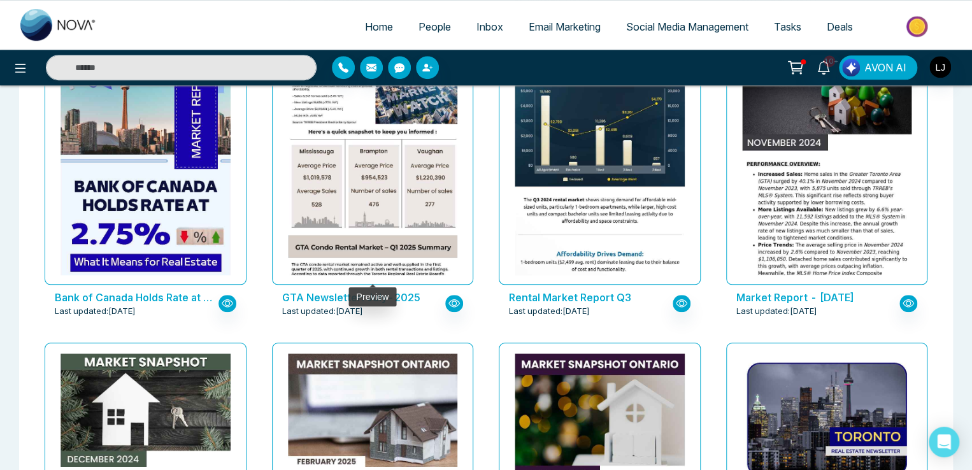
click at [389, 276] on div at bounding box center [373, 158] width 202 height 253
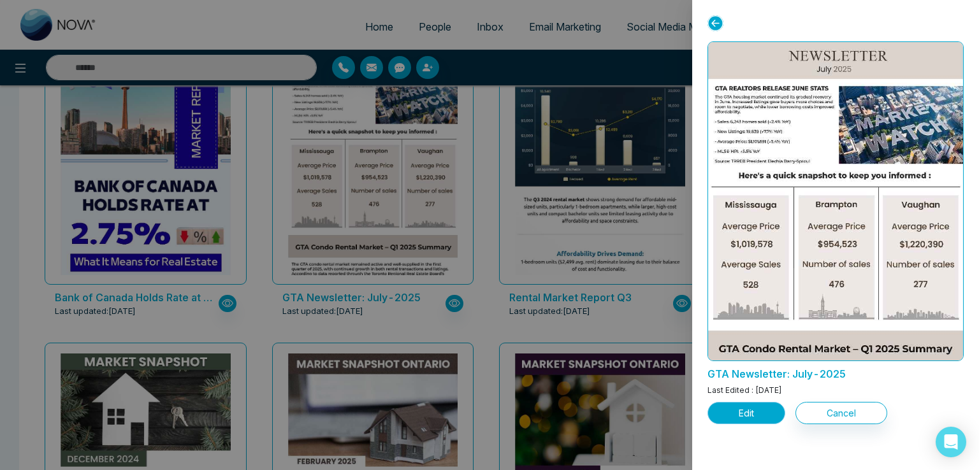
click at [745, 408] on button "Edit" at bounding box center [746, 413] width 78 height 22
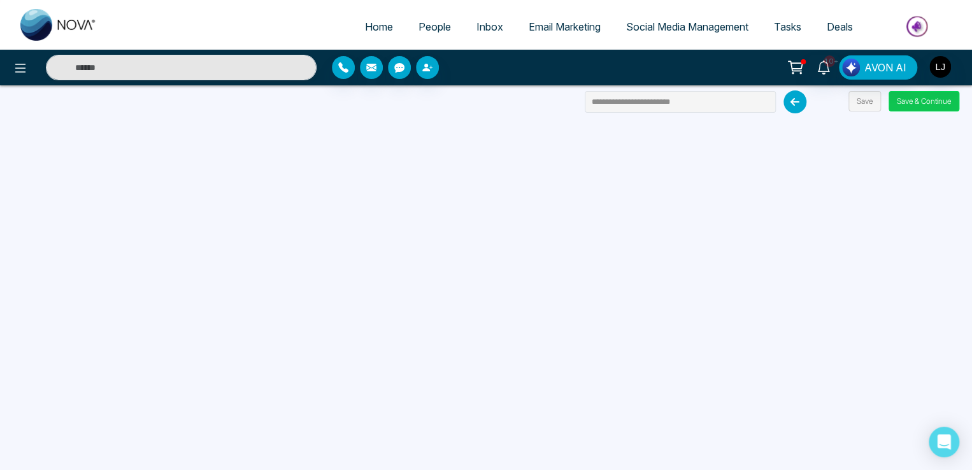
click at [902, 104] on button "Save & Continue" at bounding box center [924, 101] width 71 height 20
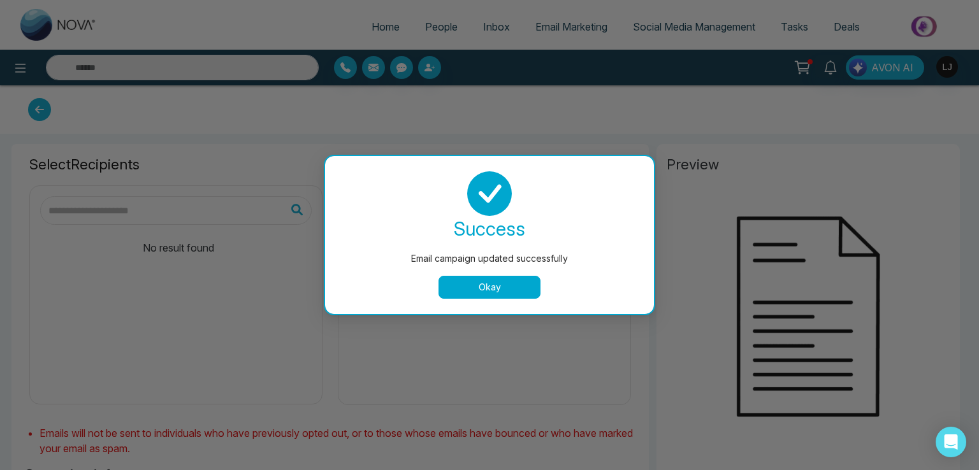
click at [487, 282] on button "Okay" at bounding box center [489, 287] width 102 height 23
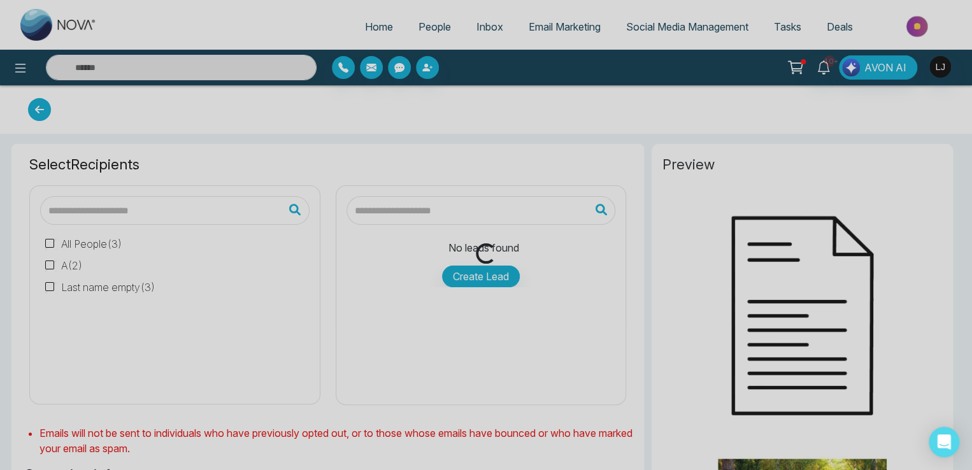
type input "**********"
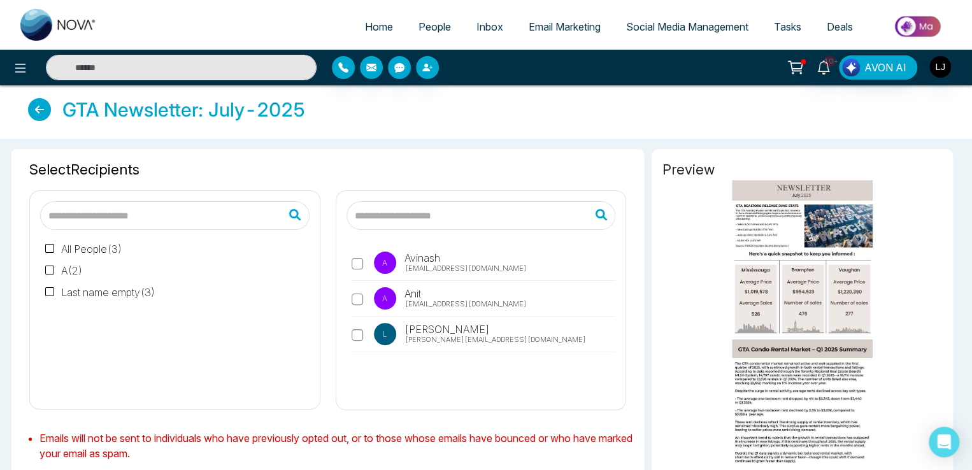
click at [380, 296] on p "A" at bounding box center [385, 298] width 22 height 22
click at [367, 337] on label "L Lokesh lokesh@mmnovatech.com" at bounding box center [484, 337] width 264 height 29
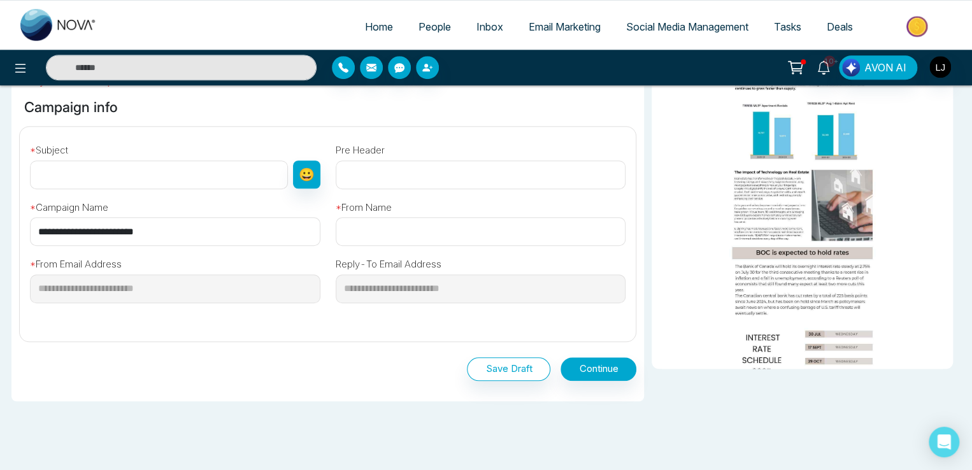
scroll to position [382, 0]
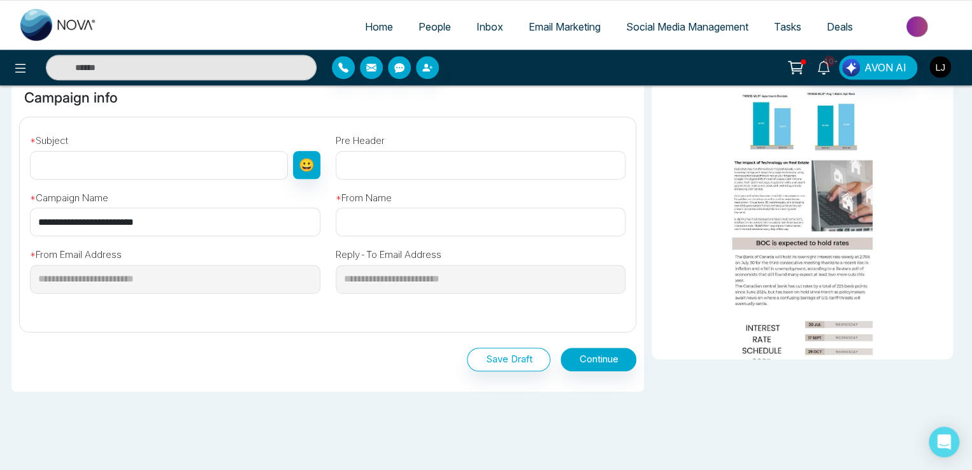
drag, startPoint x: 194, startPoint y: 218, endPoint x: 0, endPoint y: 224, distance: 193.8
click at [0, 224] on div "**********" at bounding box center [486, 130] width 972 height 746
click at [153, 156] on input "text" at bounding box center [159, 165] width 258 height 29
paste input "**********"
type input "**********"
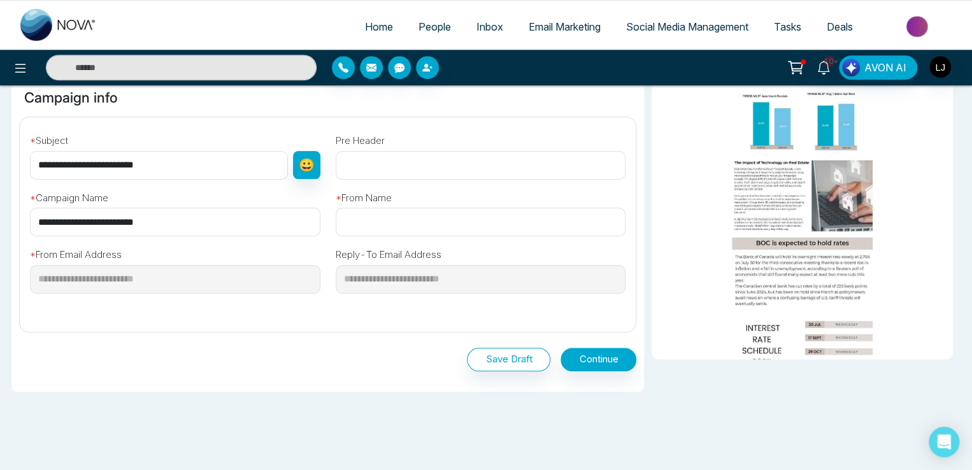
click at [357, 214] on input "text" at bounding box center [481, 222] width 291 height 29
type input "******"
click at [612, 358] on button "Continue" at bounding box center [599, 360] width 76 height 24
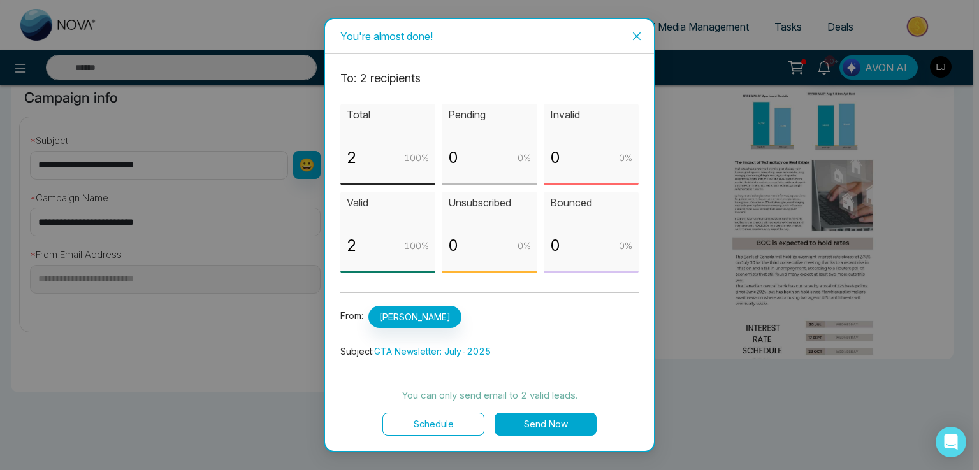
click at [548, 421] on button "Send Now" at bounding box center [545, 424] width 102 height 23
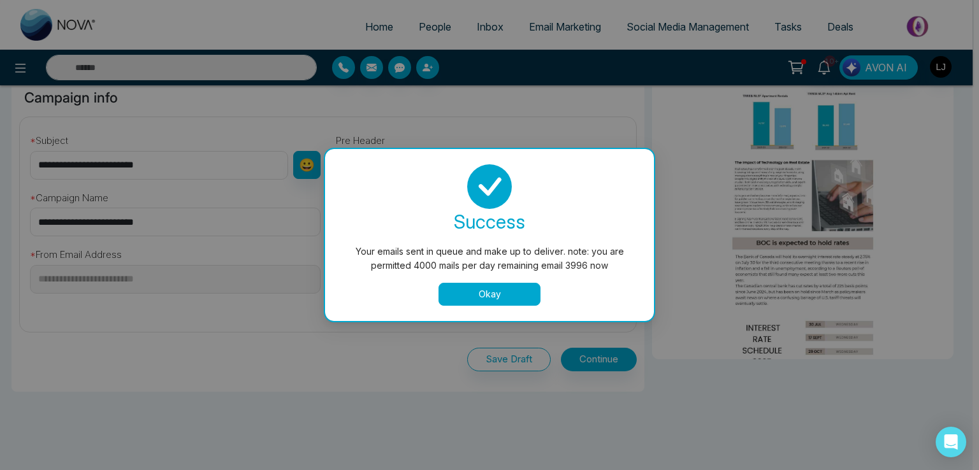
click at [481, 289] on button "Okay" at bounding box center [489, 294] width 102 height 23
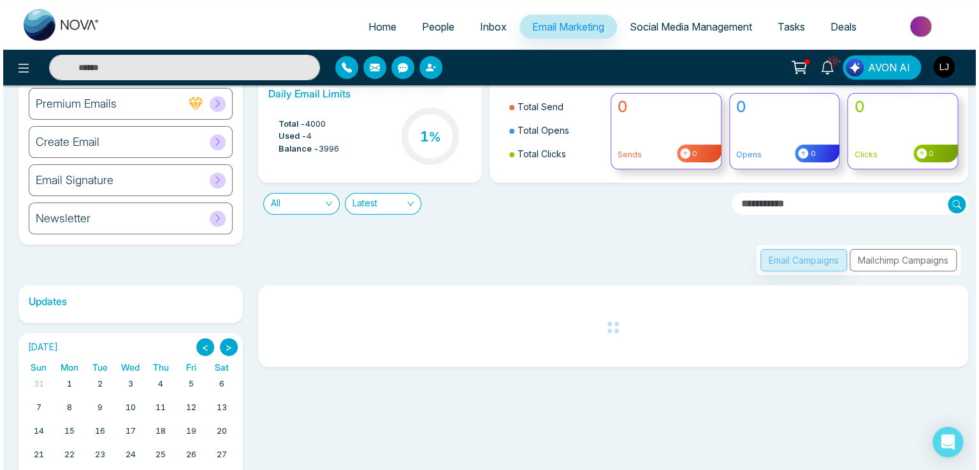
scroll to position [113, 0]
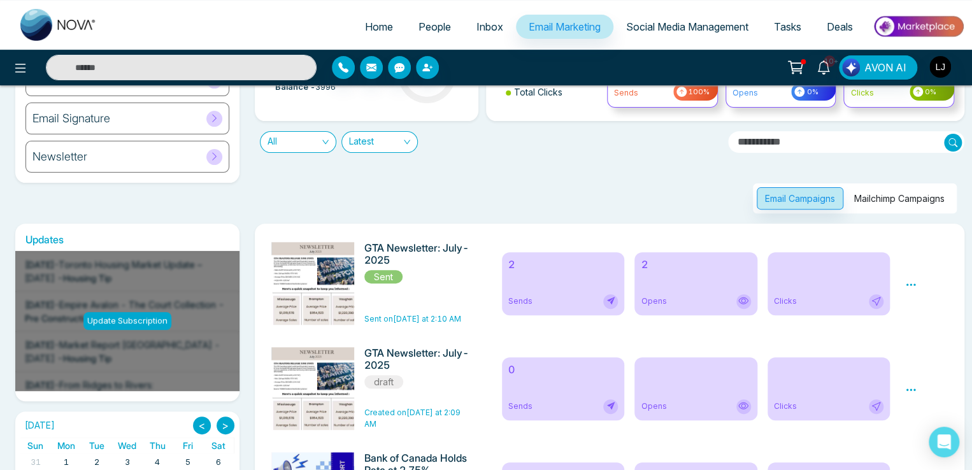
click at [33, 68] on div at bounding box center [174, 67] width 283 height 25
click at [24, 68] on icon at bounding box center [20, 68] width 11 height 9
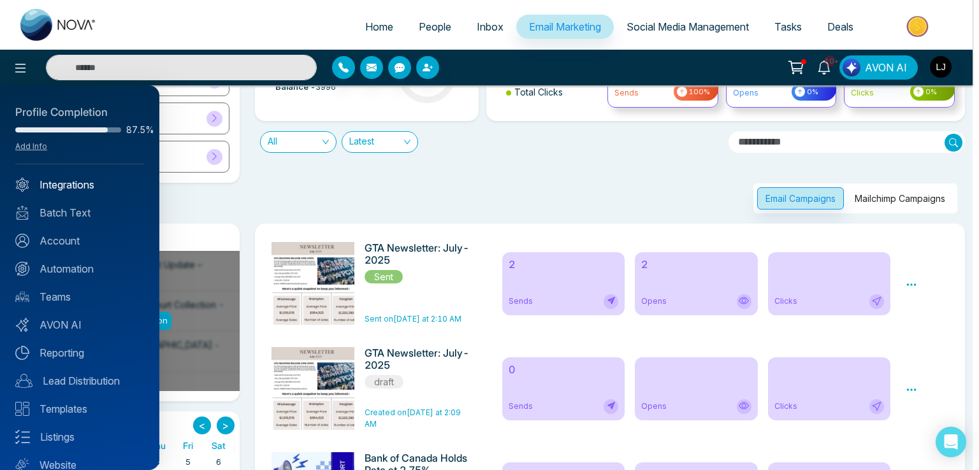
click at [72, 186] on link "Integrations" at bounding box center [79, 184] width 129 height 15
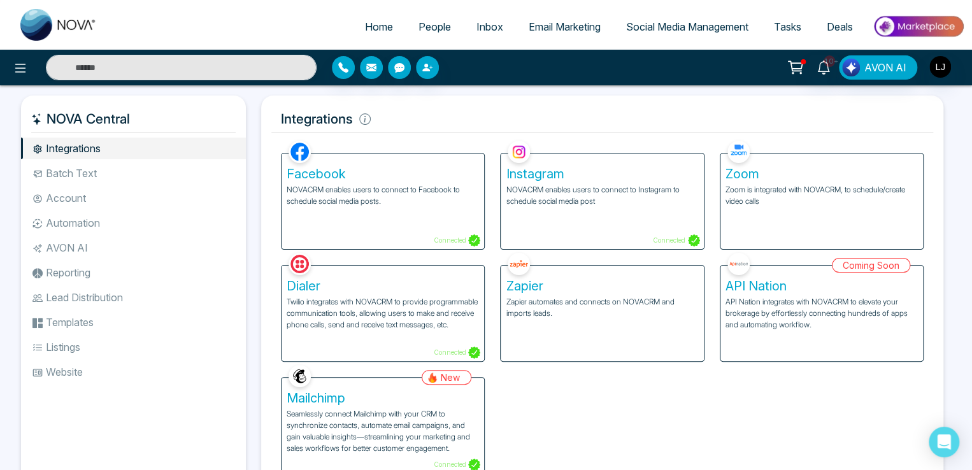
click at [739, 158] on img at bounding box center [739, 152] width 22 height 22
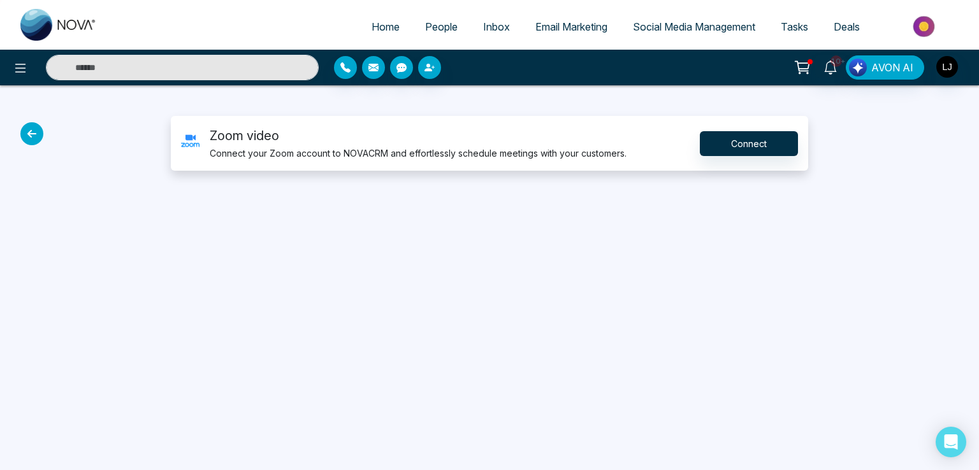
click at [189, 138] on img at bounding box center [190, 144] width 18 height 22
click at [222, 148] on small "Connect your Zoom account to NOVACRM and effortlessly schedule meetings with yo…" at bounding box center [418, 153] width 417 height 11
click at [194, 143] on img at bounding box center [190, 144] width 18 height 22
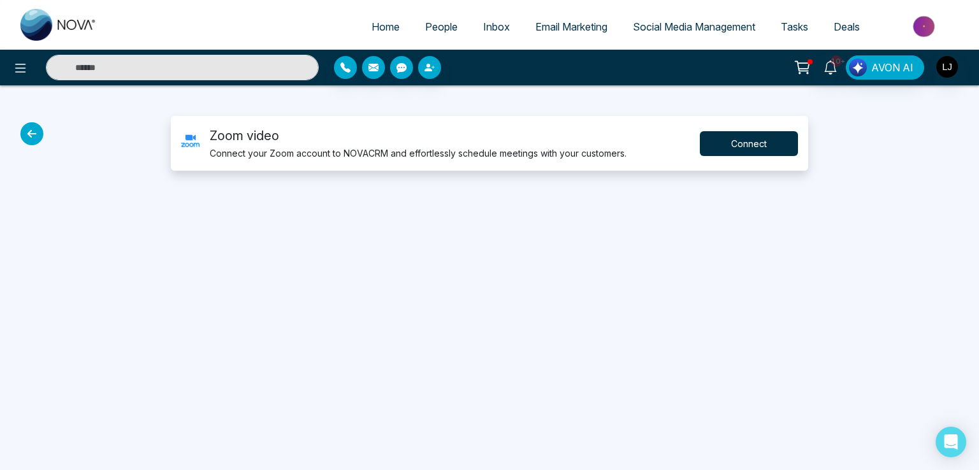
click at [727, 143] on button "Connect" at bounding box center [749, 143] width 98 height 25
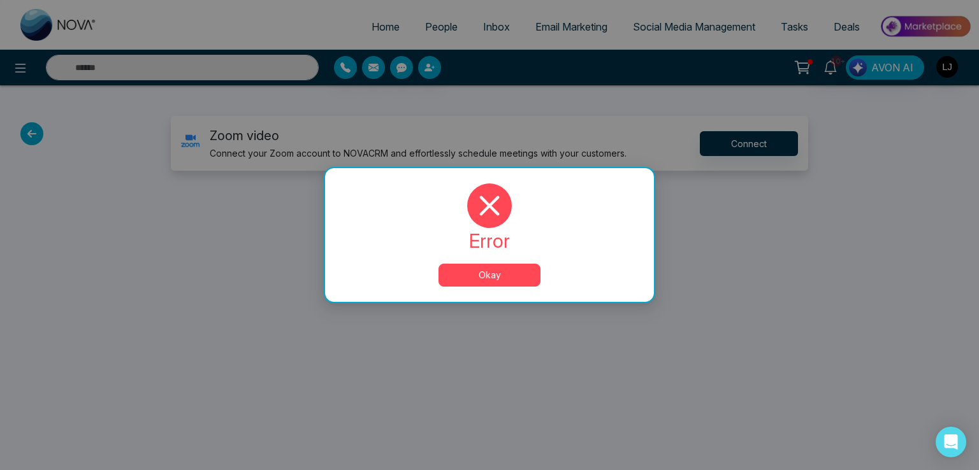
click at [498, 279] on button "Okay" at bounding box center [489, 275] width 102 height 23
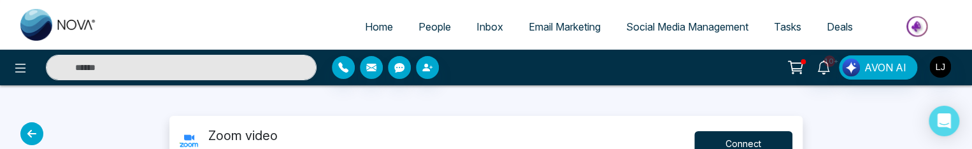
click at [708, 139] on button "Connect" at bounding box center [743, 143] width 98 height 25
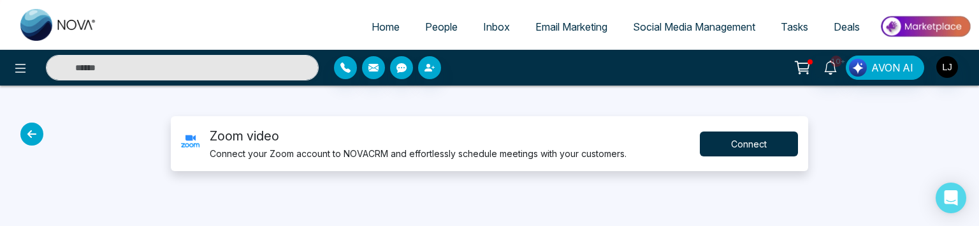
click at [734, 144] on button "Connect" at bounding box center [749, 143] width 98 height 25
click at [752, 140] on button "Connect" at bounding box center [749, 143] width 98 height 25
